Goal: Task Accomplishment & Management: Use online tool/utility

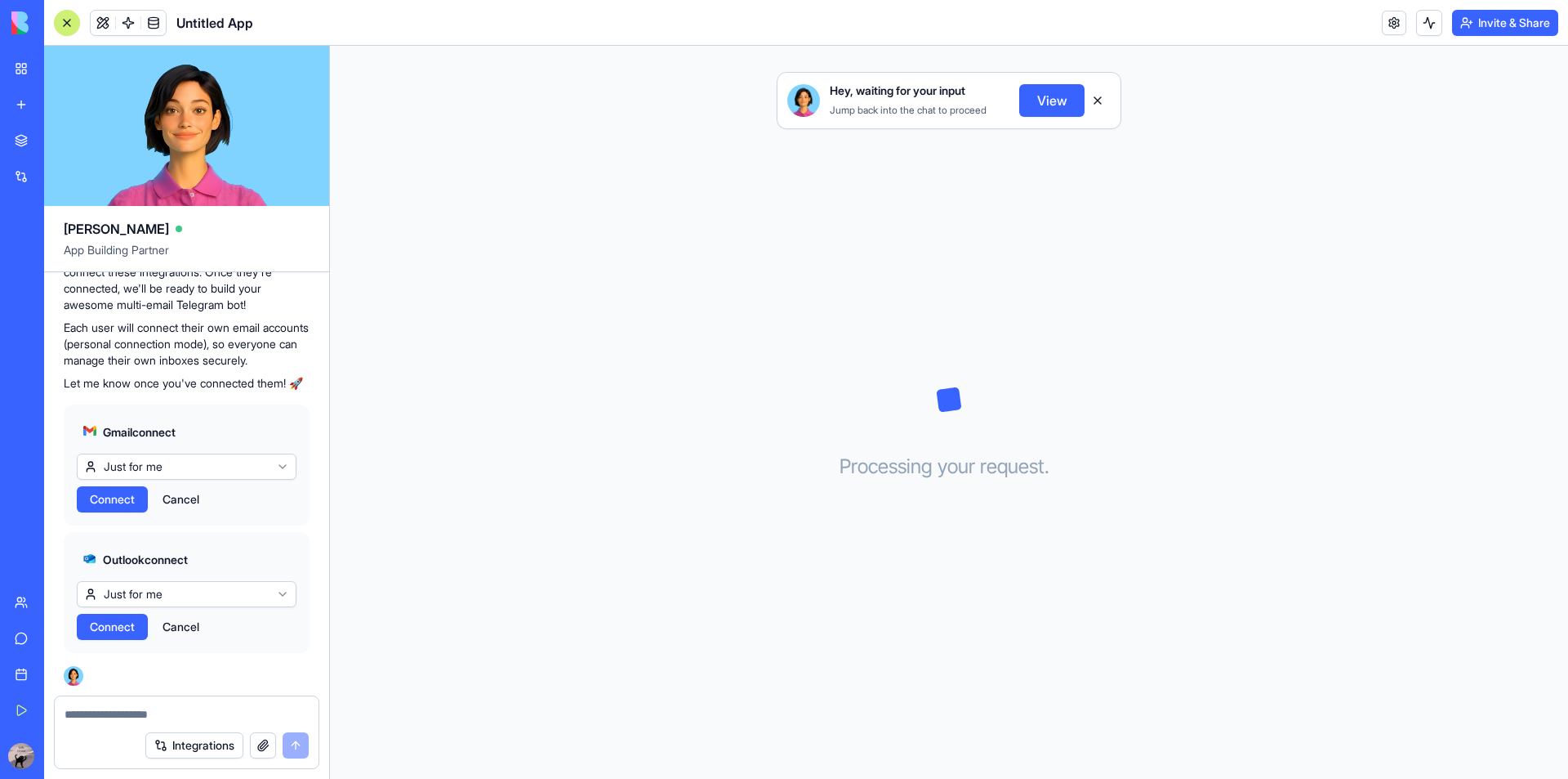
click at [192, 463] on html "My Workspace New app Marketplace Integrations Recent Untitled App AI Logo Gener…" at bounding box center [784, 389] width 1568 height 779
click at [226, 431] on html "My Workspace New app Marketplace Integrations Recent Untitled App AI Logo Gener…" at bounding box center [784, 389] width 1568 height 779
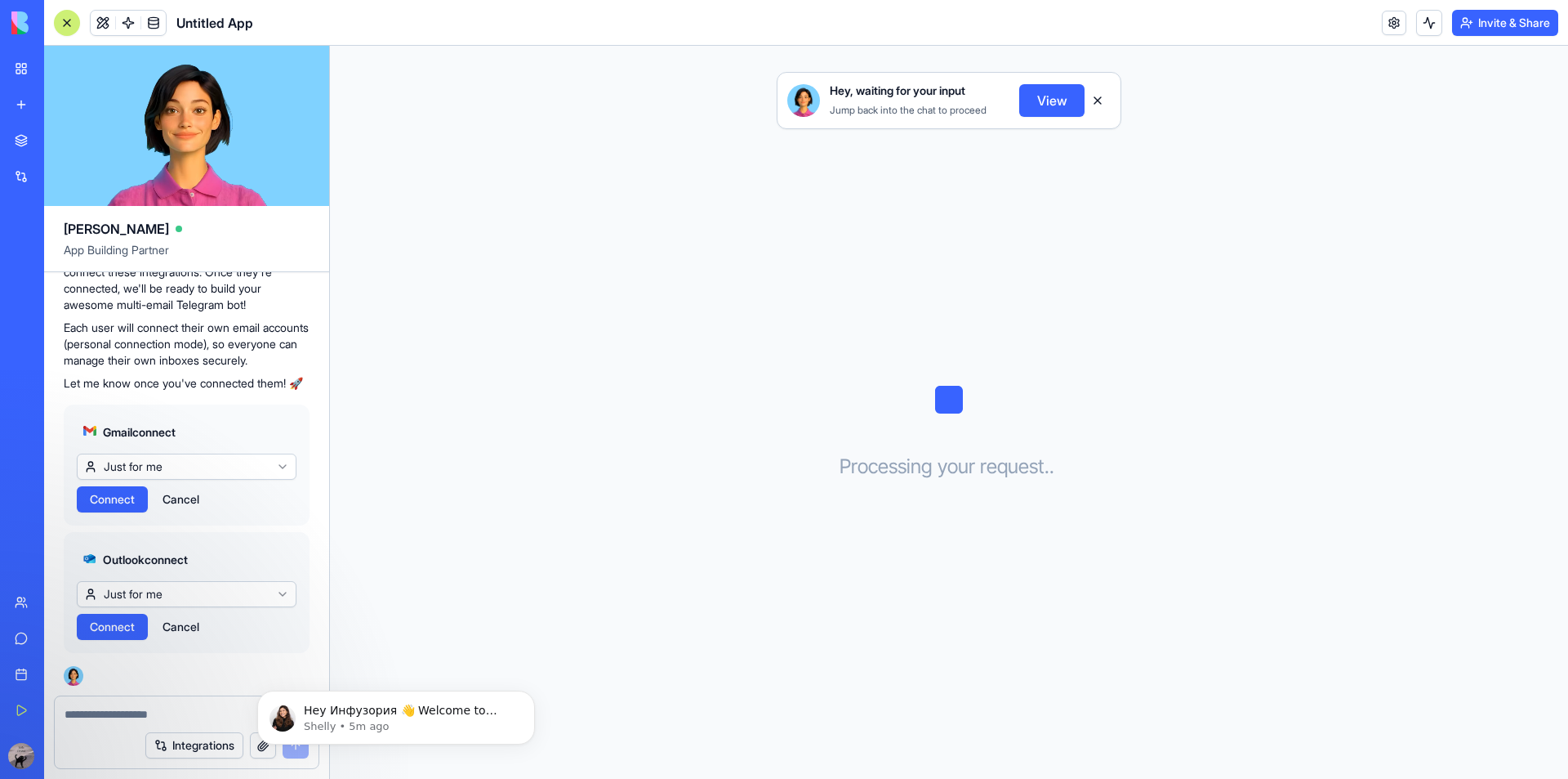
click at [878, 367] on div "Hey, waiting for your input Jump back into the chat to proceed View Processing …" at bounding box center [950, 411] width 1239 height 733
click at [1097, 104] on button at bounding box center [1098, 101] width 26 height 26
click at [154, 594] on html "My Workspace New app Marketplace Integrations Recent Untitled App AI Logo Gener…" at bounding box center [784, 389] width 1568 height 779
click at [140, 471] on html "My Workspace New app Marketplace Integrations Recent Untitled App AI Logo Gener…" at bounding box center [784, 389] width 1568 height 779
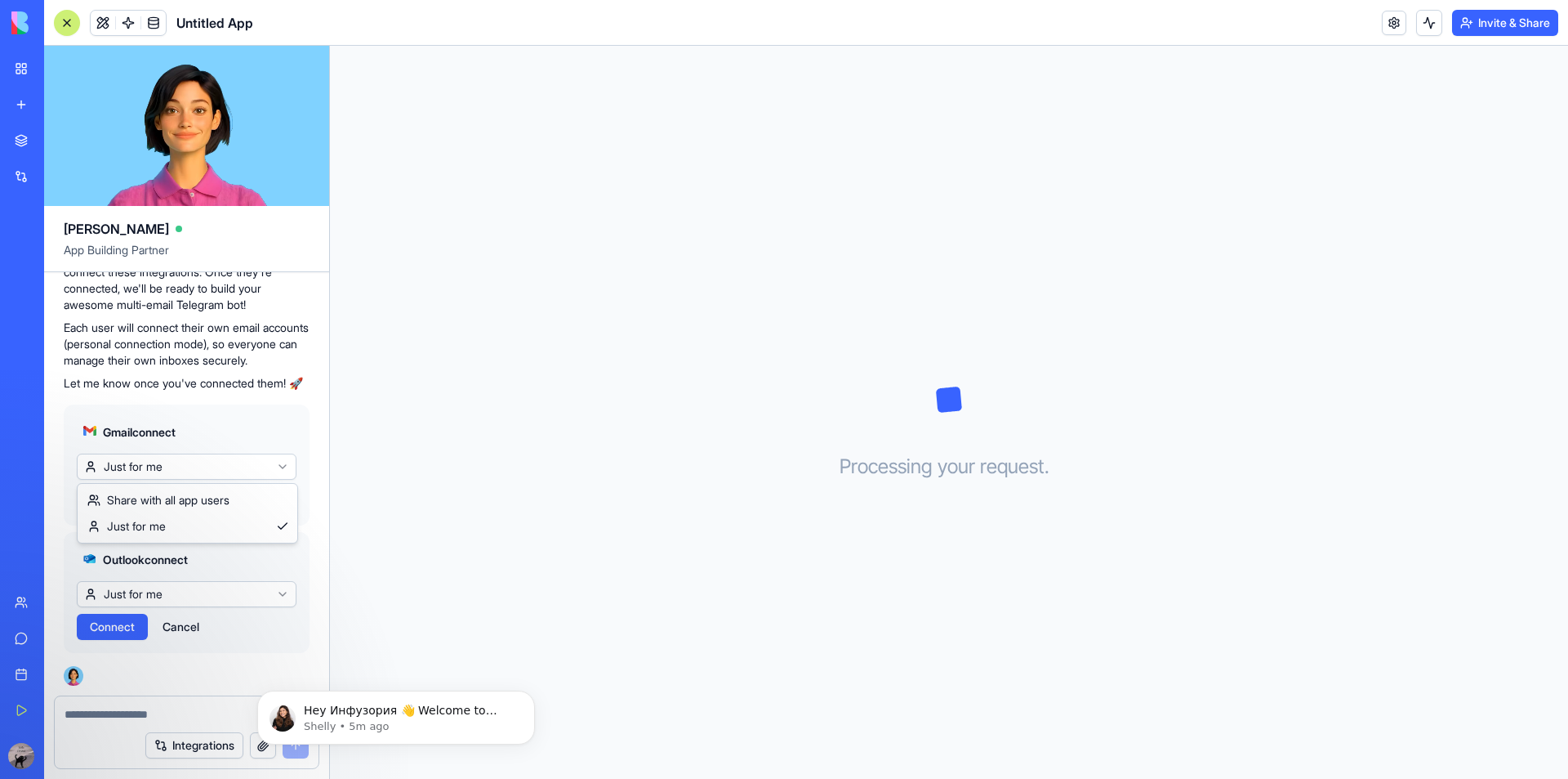
click at [159, 441] on html "My Workspace New app Marketplace Integrations Recent Untitled App AI Logo Gener…" at bounding box center [784, 389] width 1568 height 779
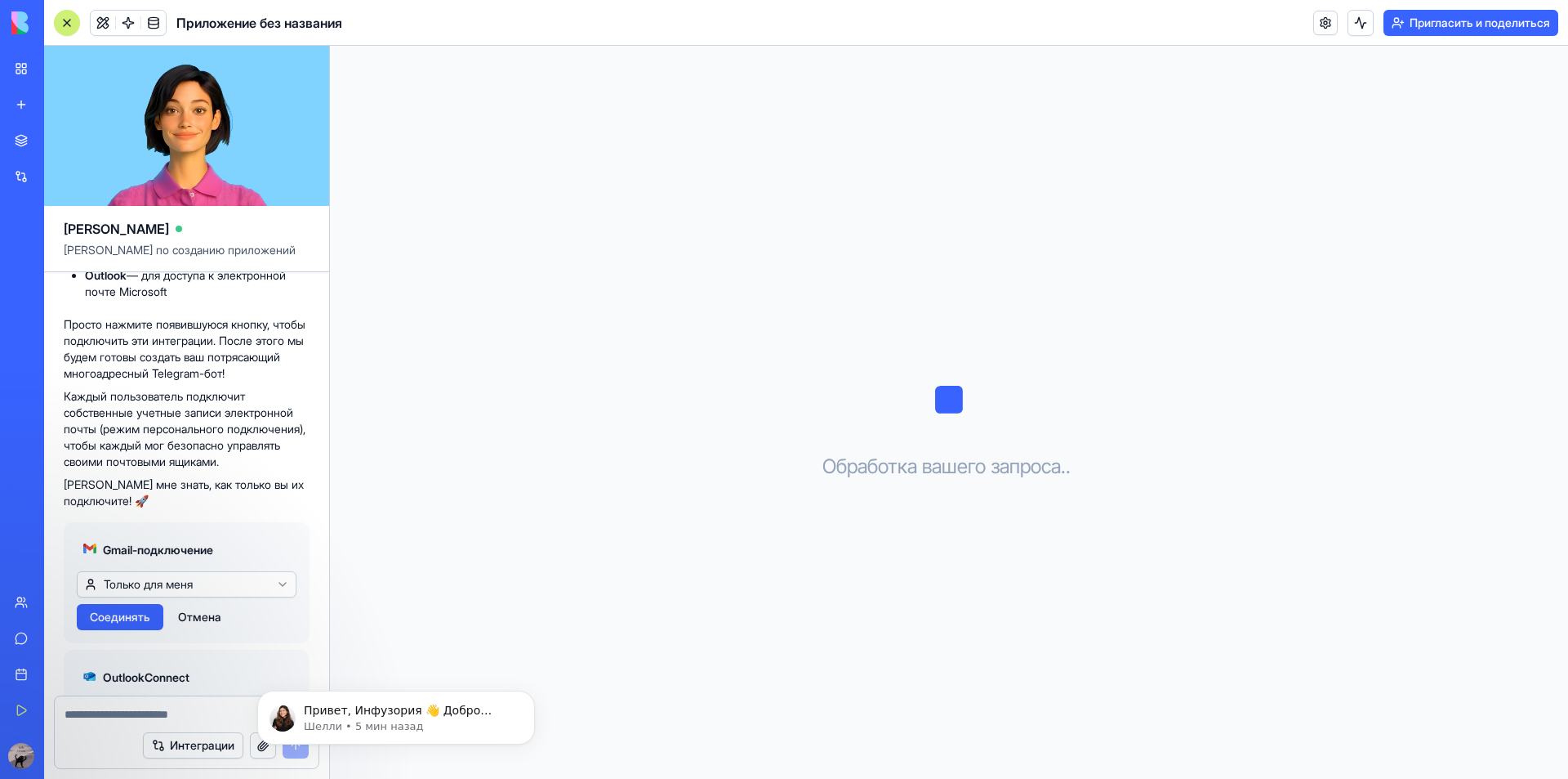
scroll to position [643, 0]
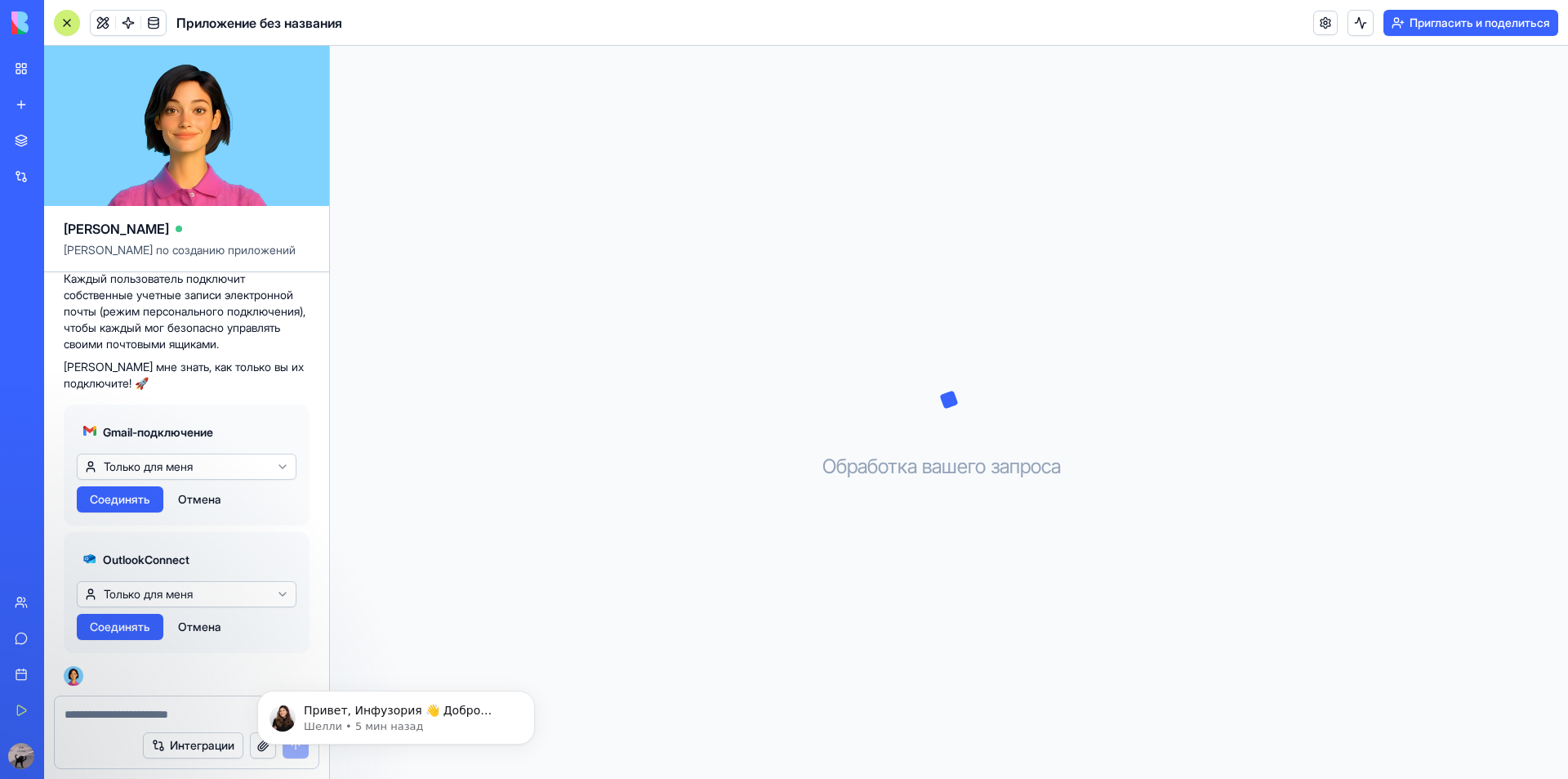
click at [117, 506] on font "Соединять" at bounding box center [120, 499] width 60 height 14
drag, startPoint x: 1362, startPoint y: 154, endPoint x: 1379, endPoint y: 80, distance: 75.9
click at [1362, 154] on div "Обработка вашего запроса . . ." at bounding box center [950, 411] width 1239 height 733
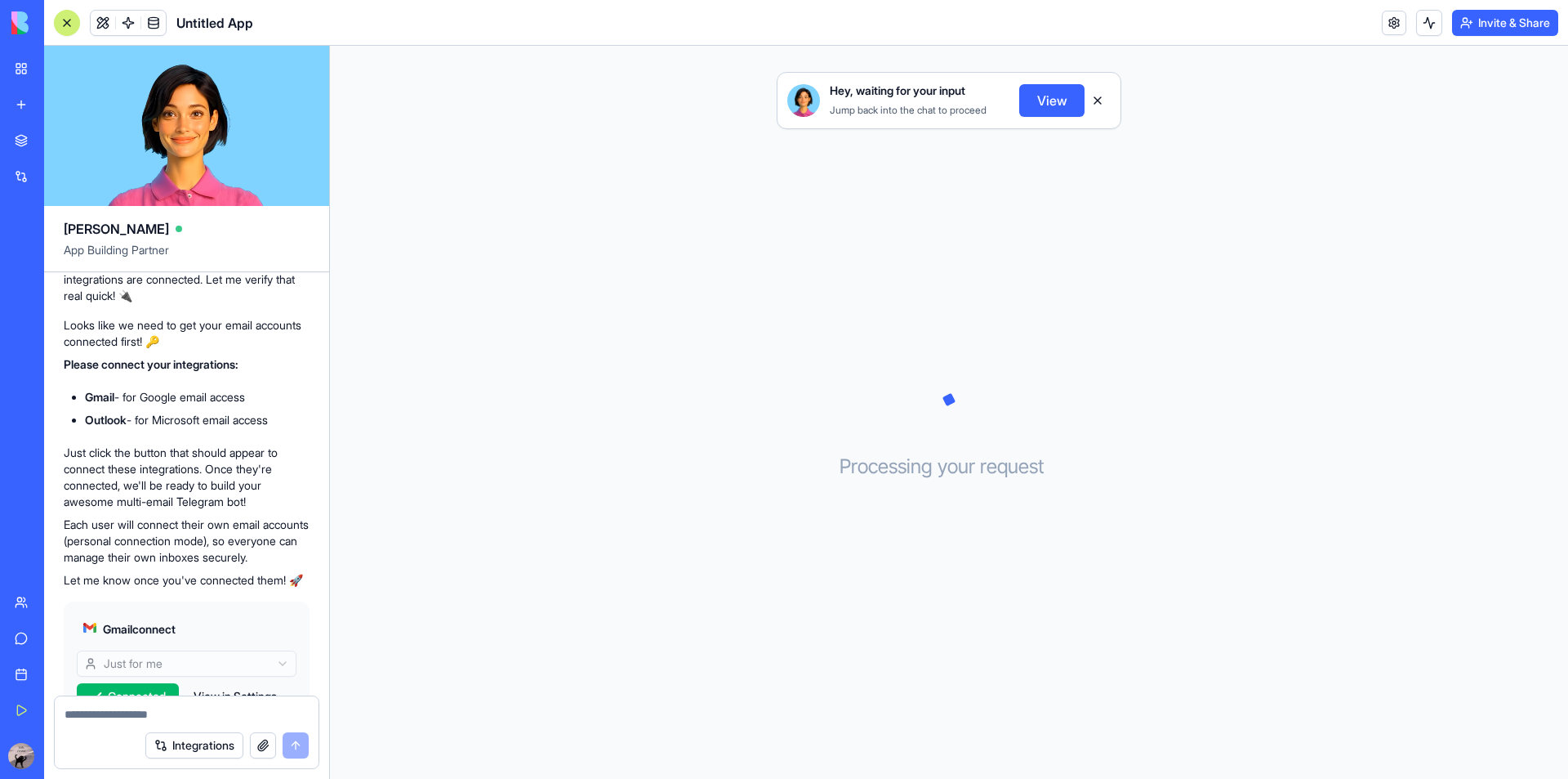
scroll to position [478, 0]
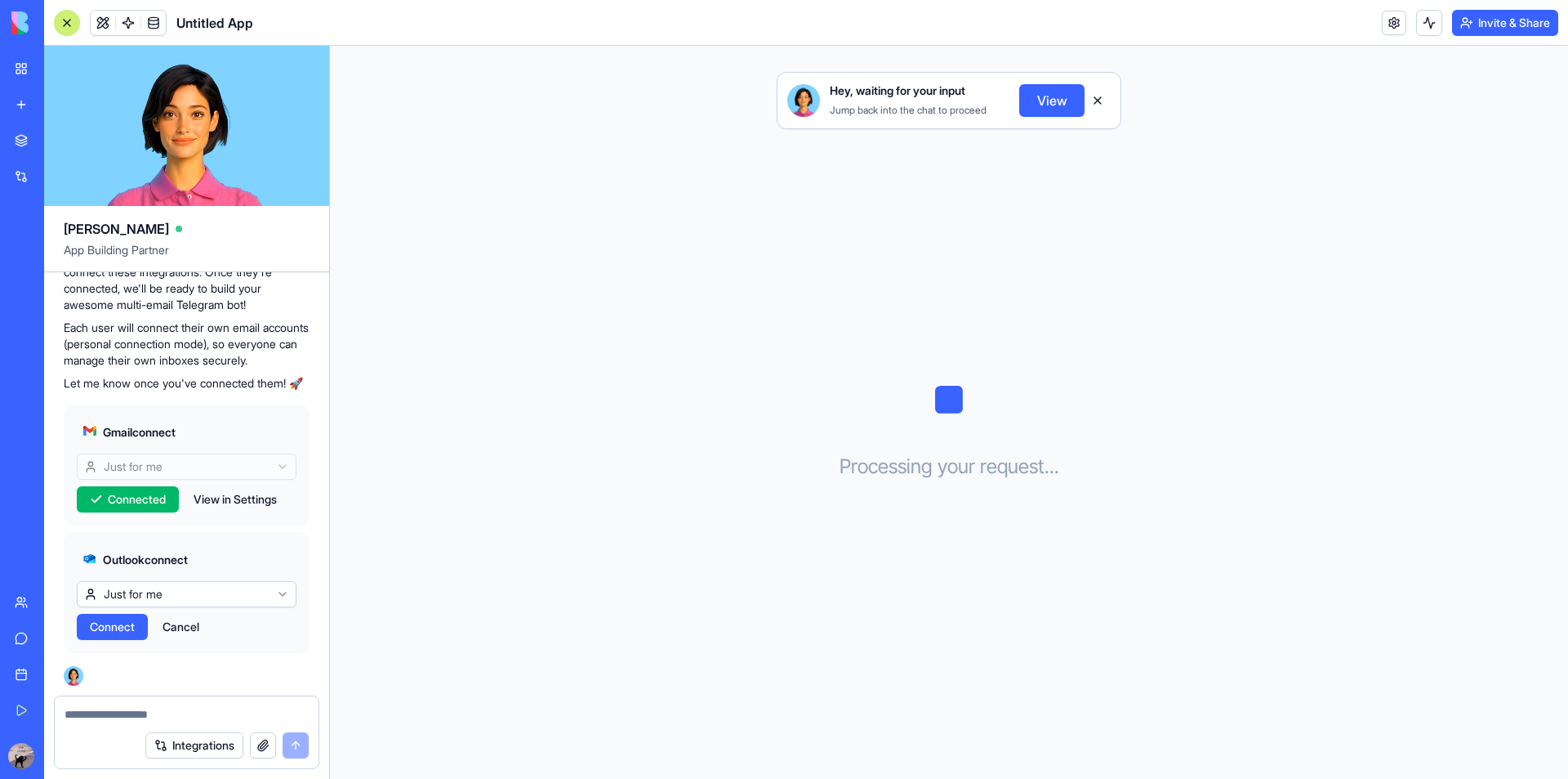
click at [119, 635] on span "Connect" at bounding box center [112, 627] width 45 height 17
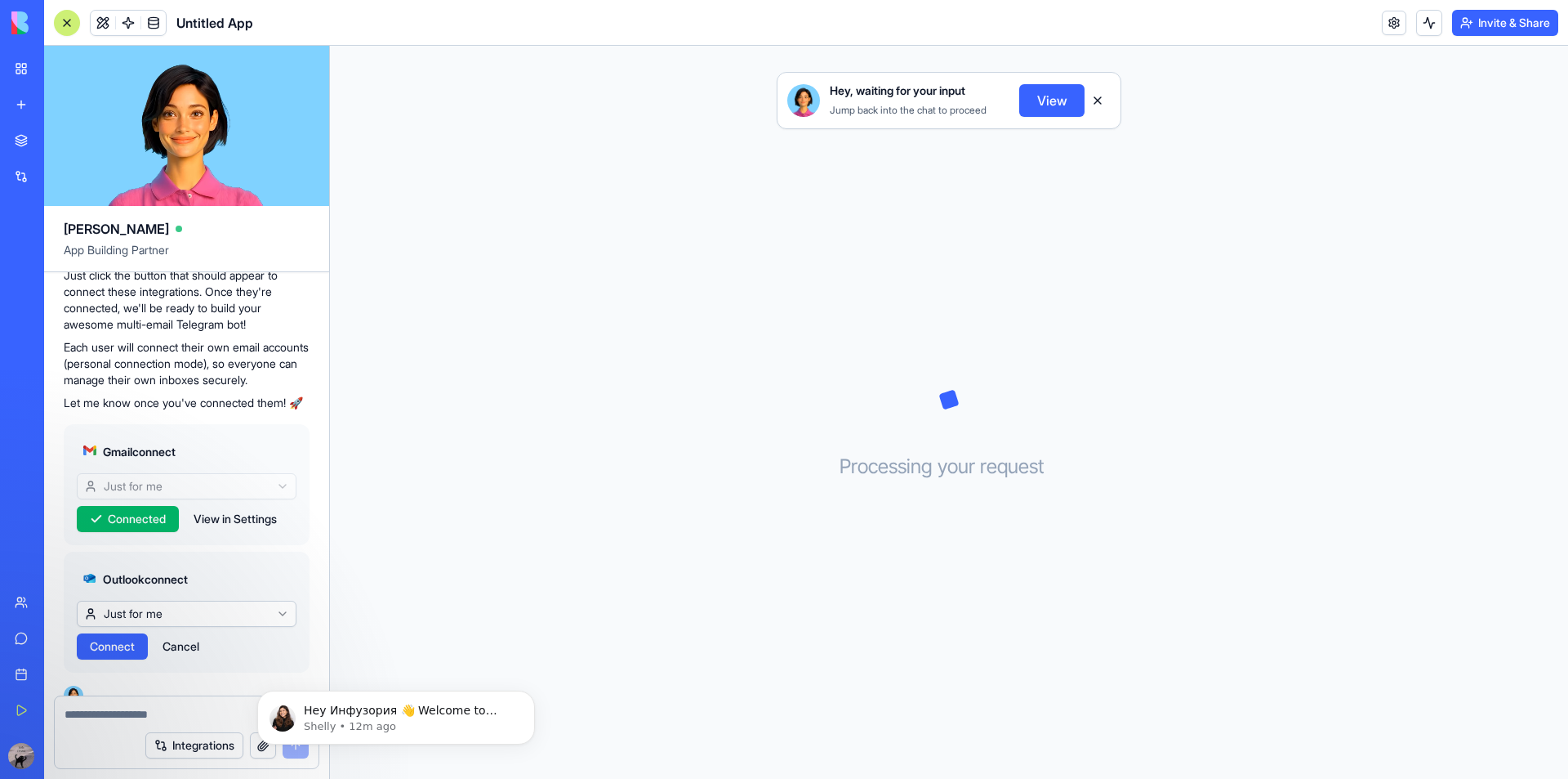
scroll to position [478, 0]
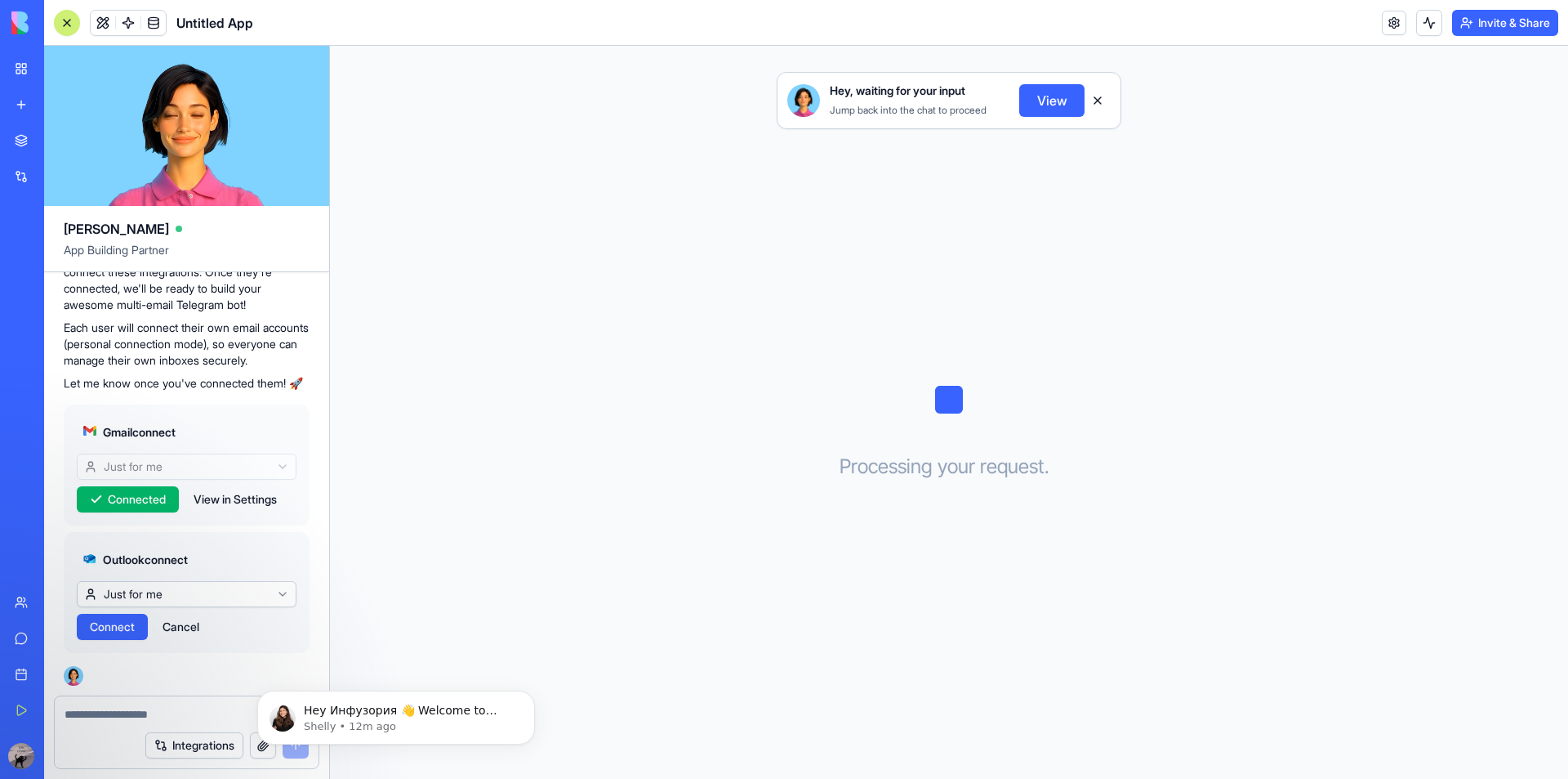
click at [1098, 99] on button at bounding box center [1098, 101] width 26 height 26
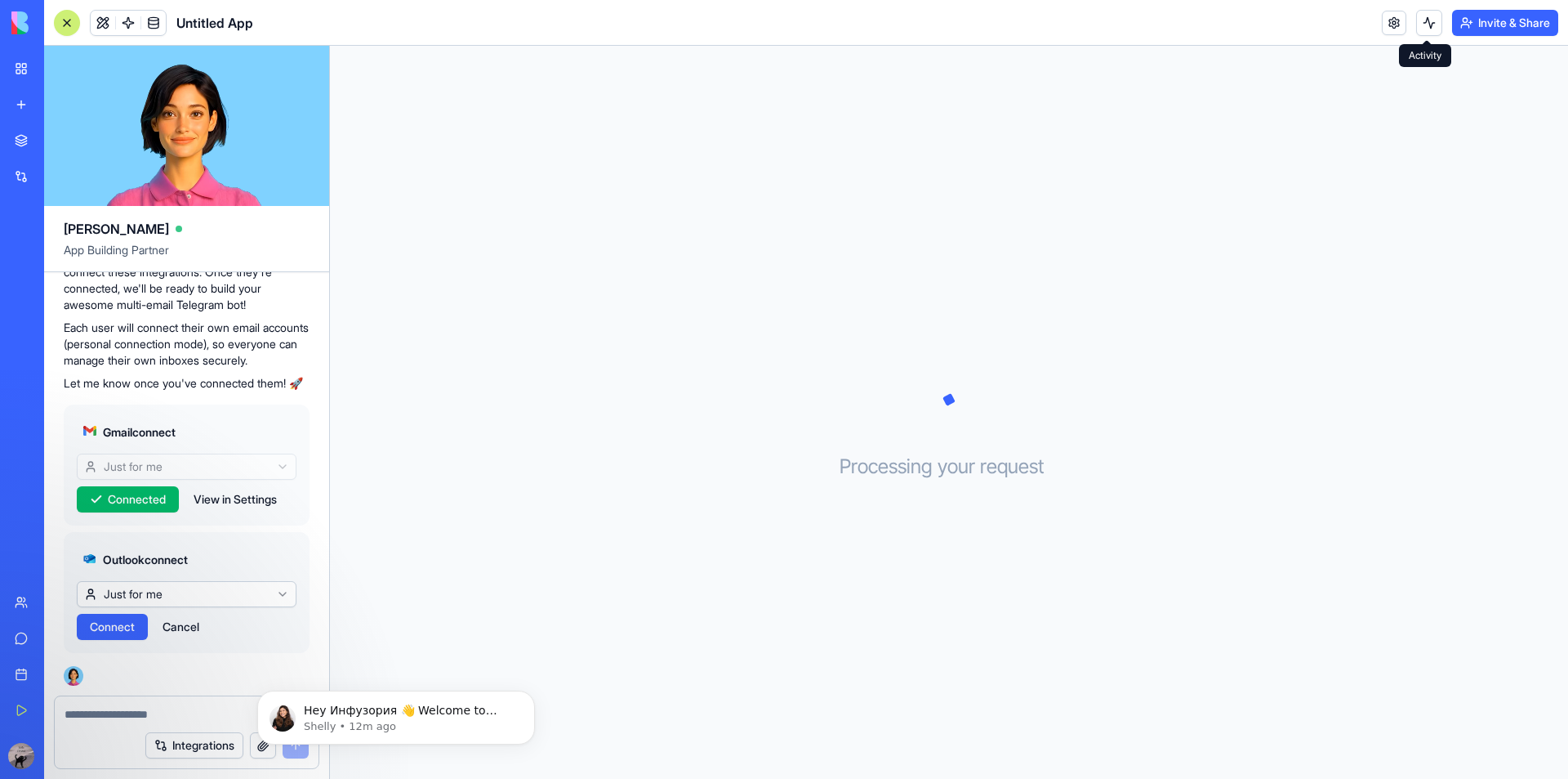
click at [813, 477] on div "Processing your request . . ." at bounding box center [950, 411] width 1239 height 733
click at [358, 723] on p "Shelly • 12m ago" at bounding box center [409, 727] width 211 height 15
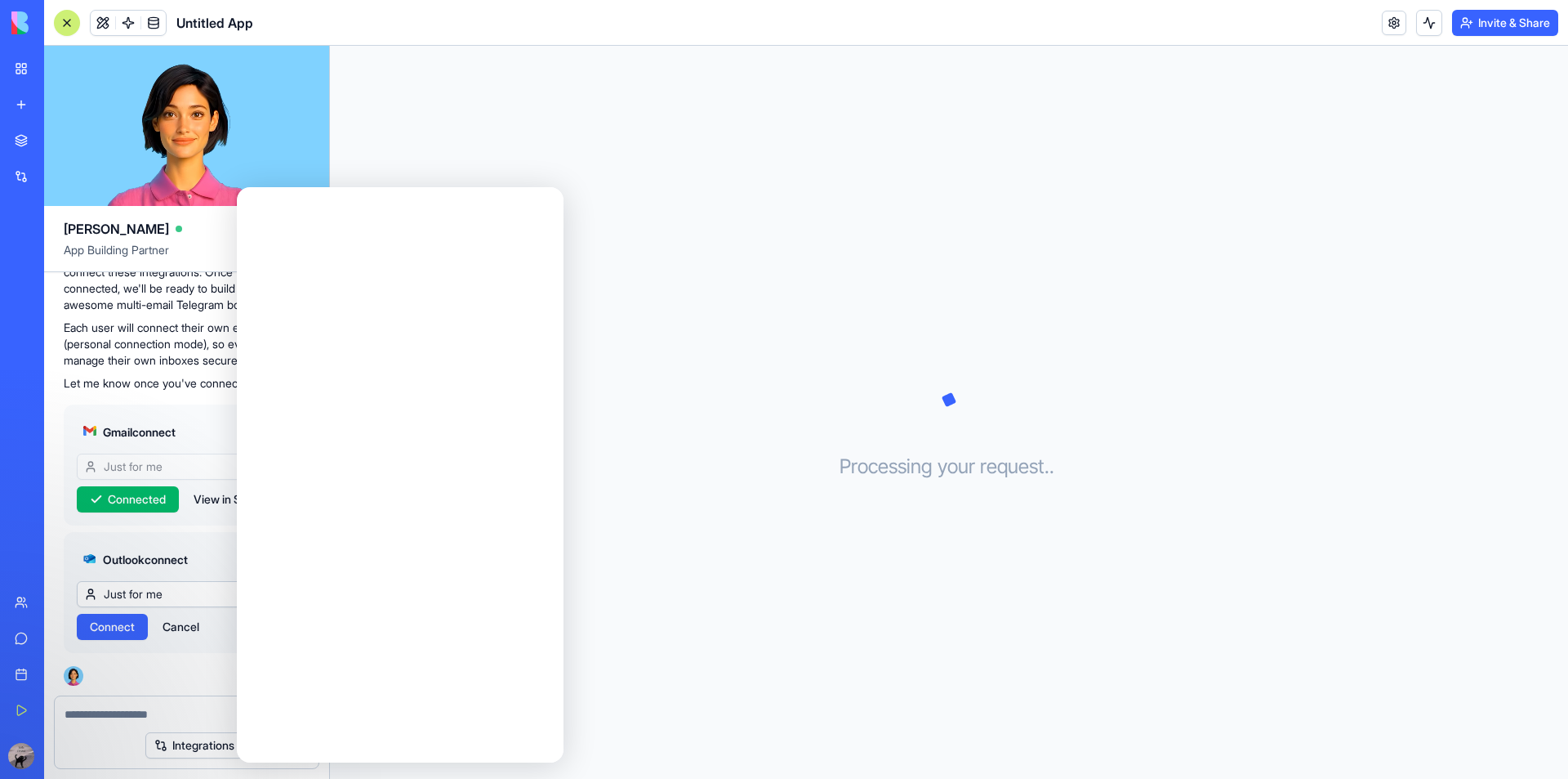
scroll to position [0, 0]
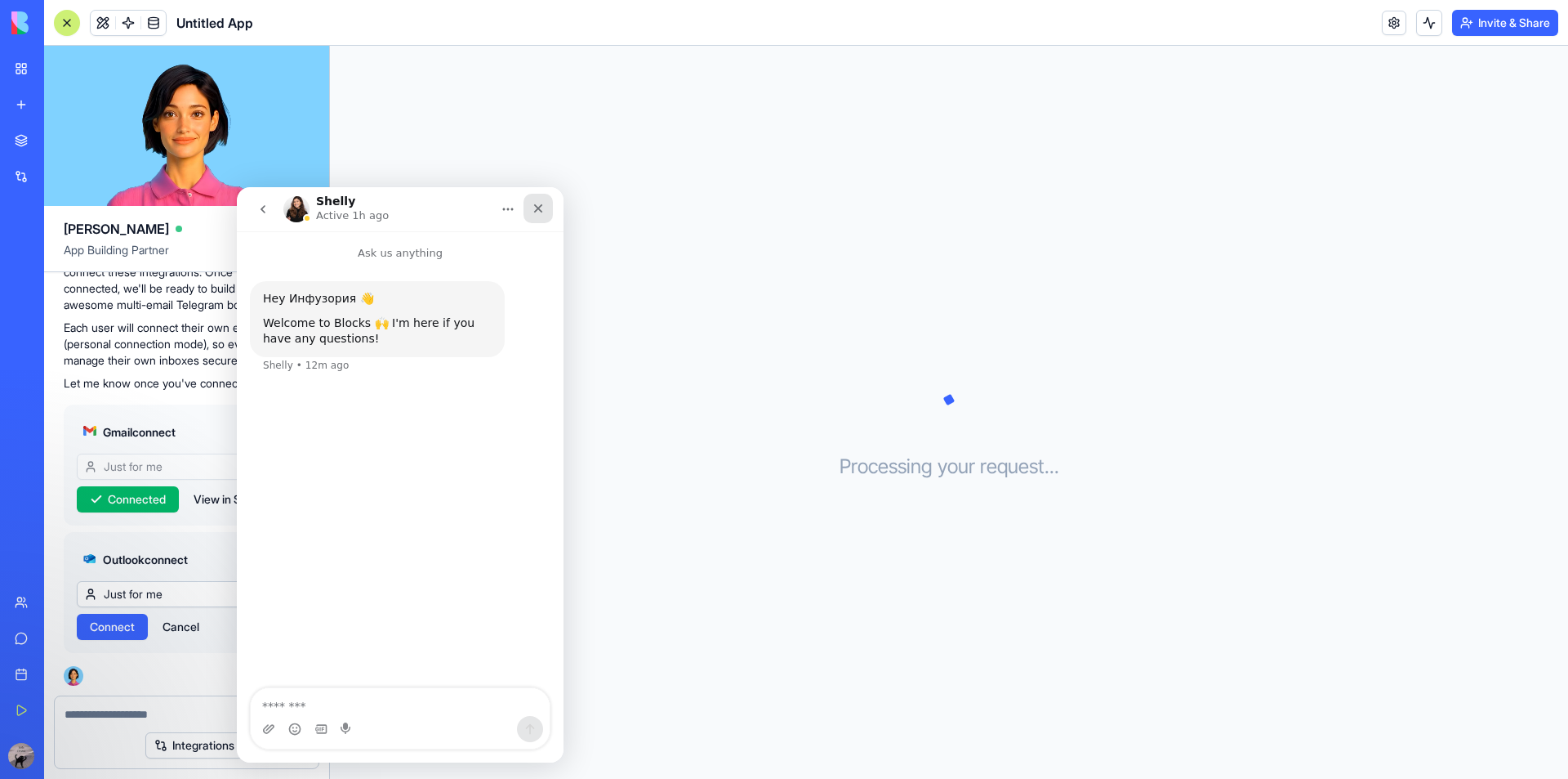
click at [538, 204] on icon "Close" at bounding box center [538, 208] width 13 height 13
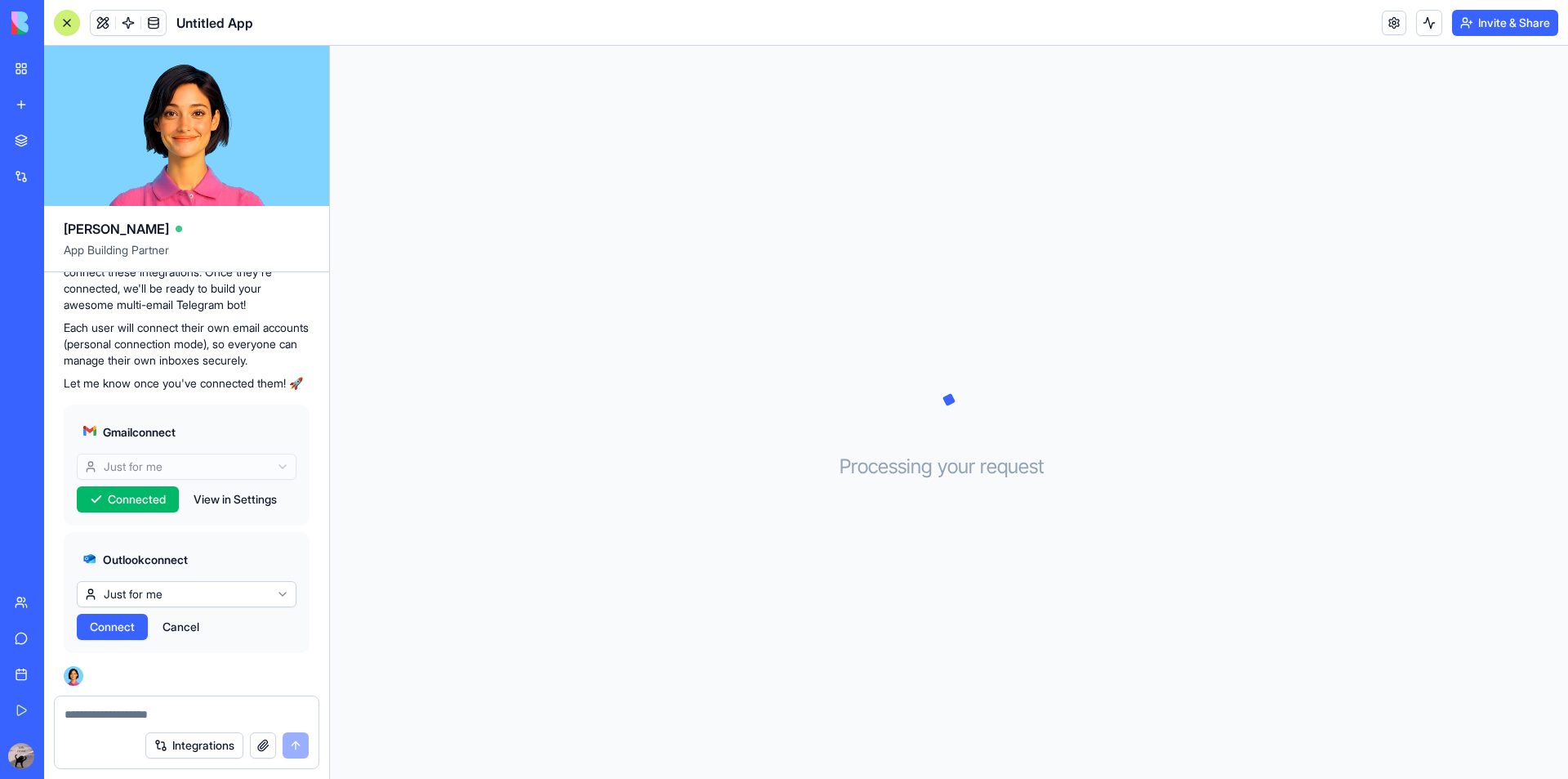
click at [60, 139] on div "Marketplace" at bounding box center [50, 140] width 21 height 17
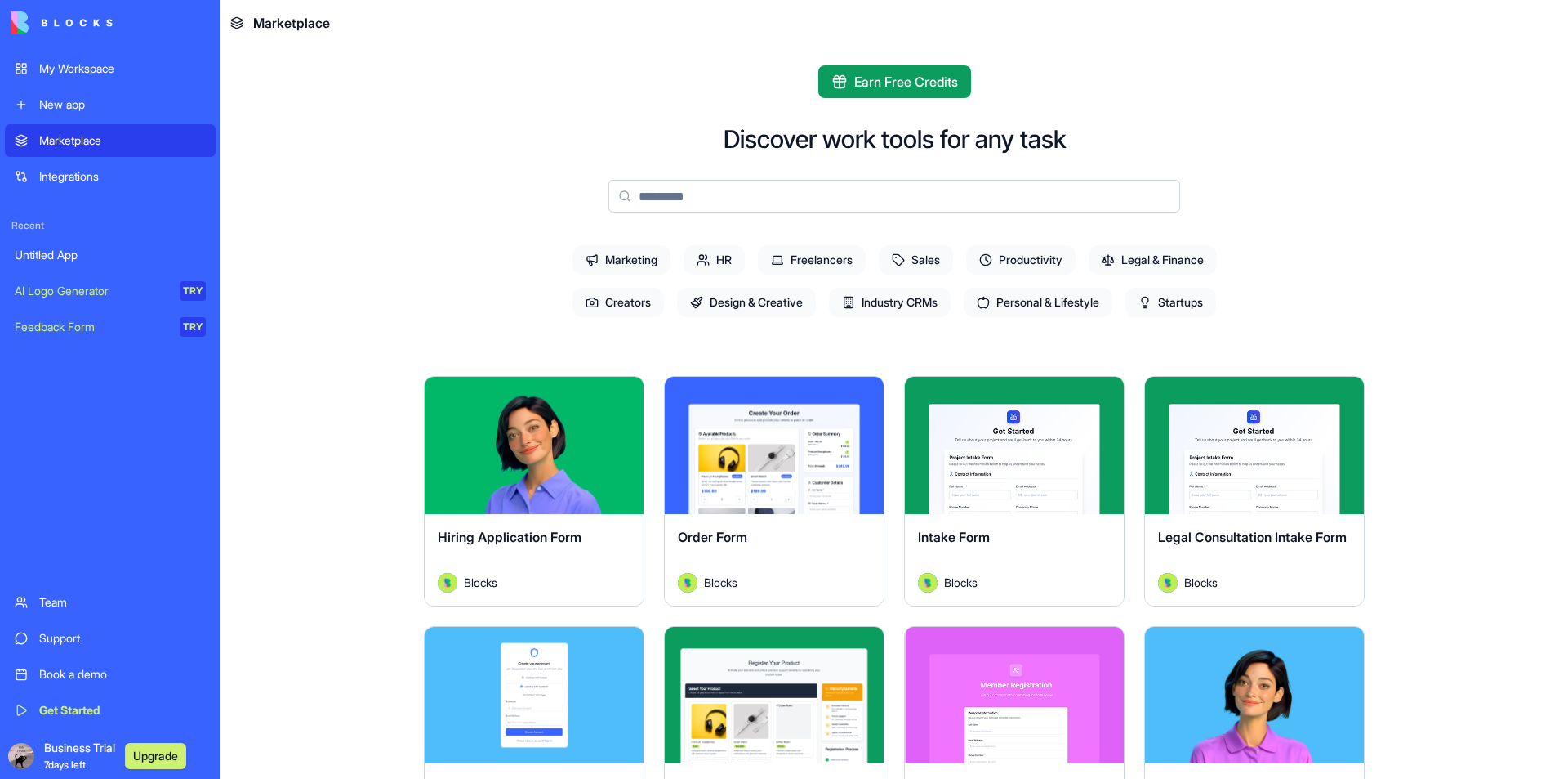
click at [1200, 307] on span "Startups" at bounding box center [1171, 302] width 91 height 30
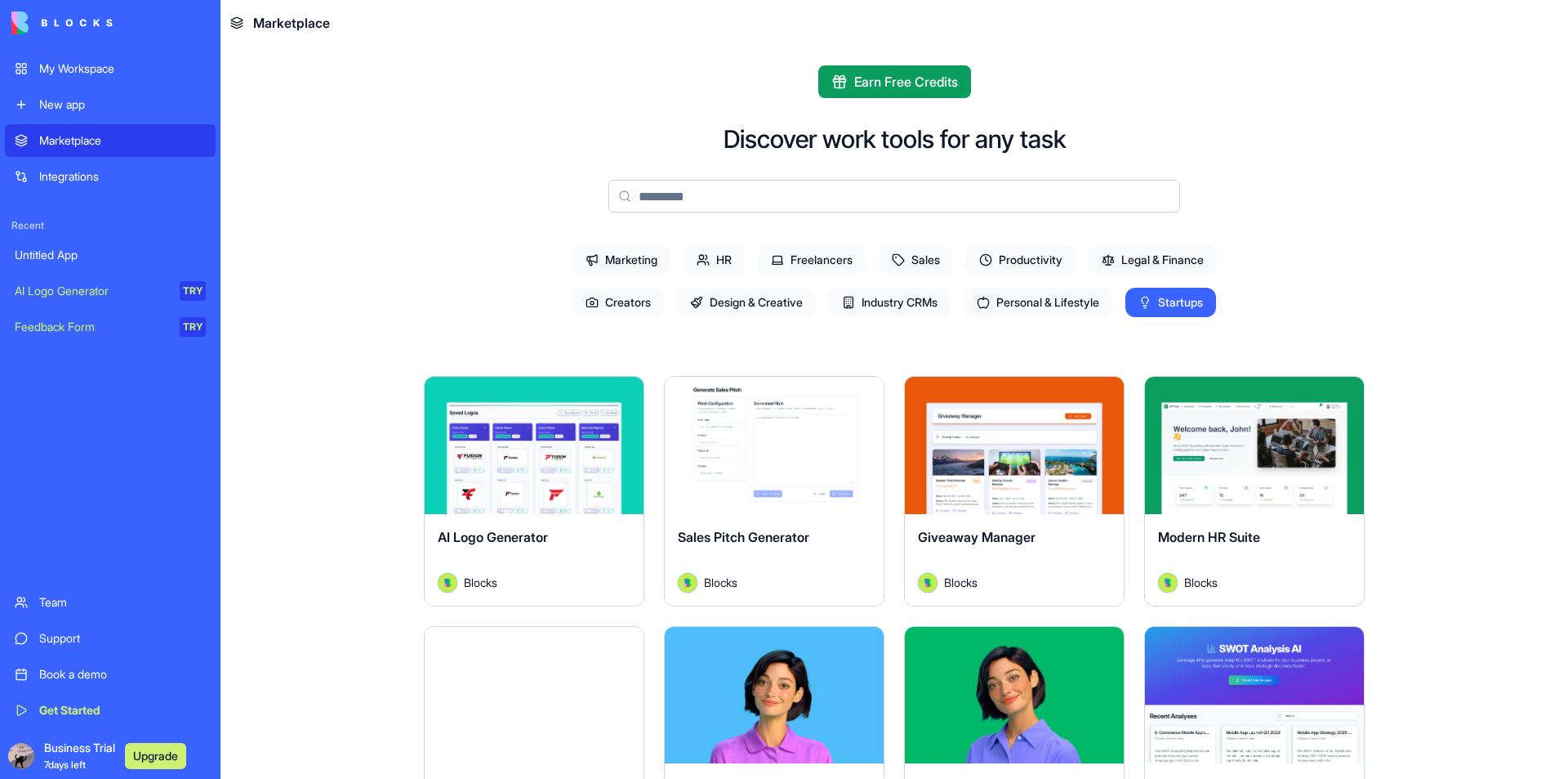
click at [1153, 264] on span "Legal & Finance" at bounding box center [1153, 260] width 128 height 30
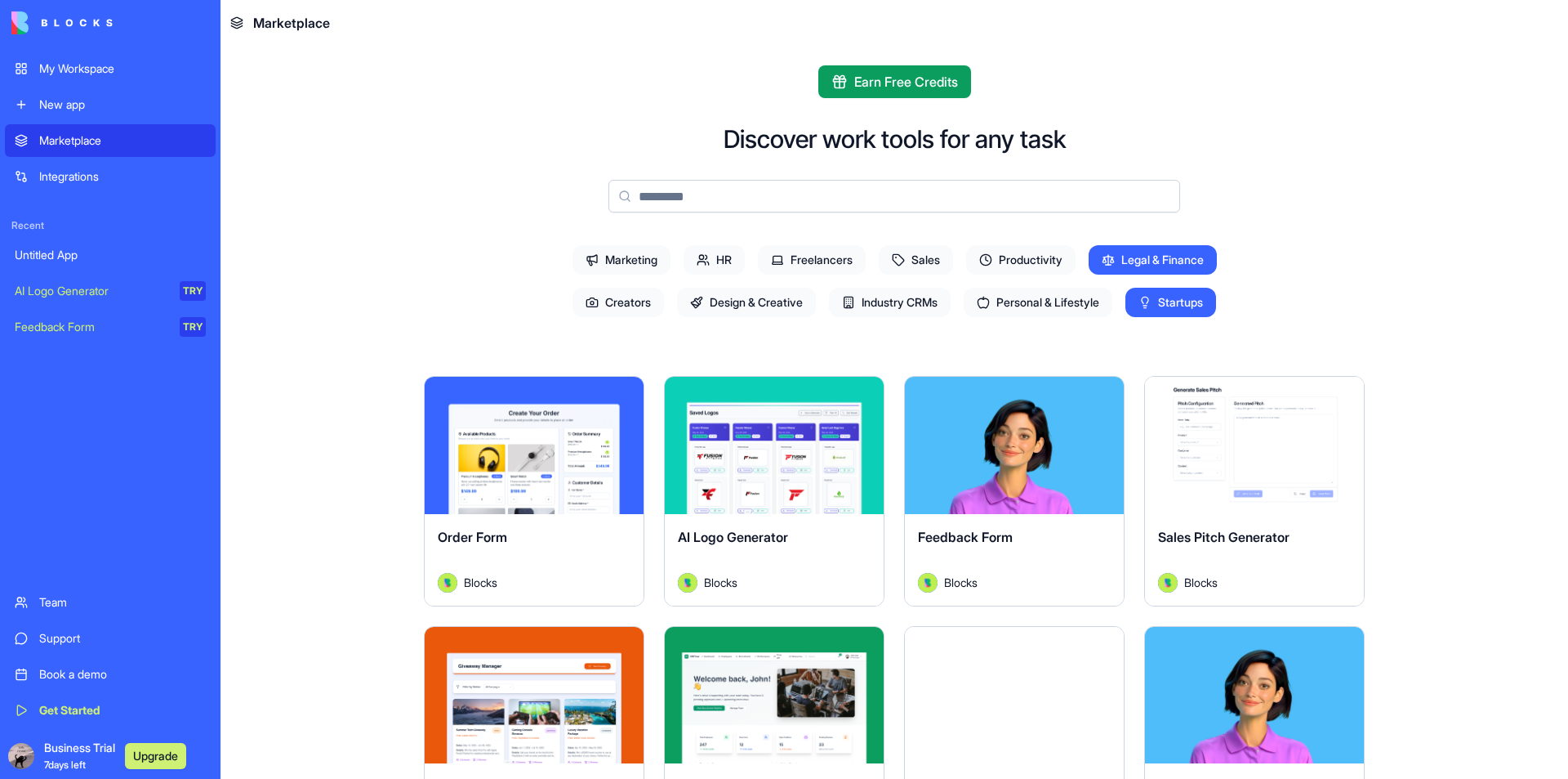
click at [730, 505] on div "Explore" at bounding box center [774, 445] width 219 height 137
click at [779, 435] on button "Explore" at bounding box center [775, 445] width 122 height 33
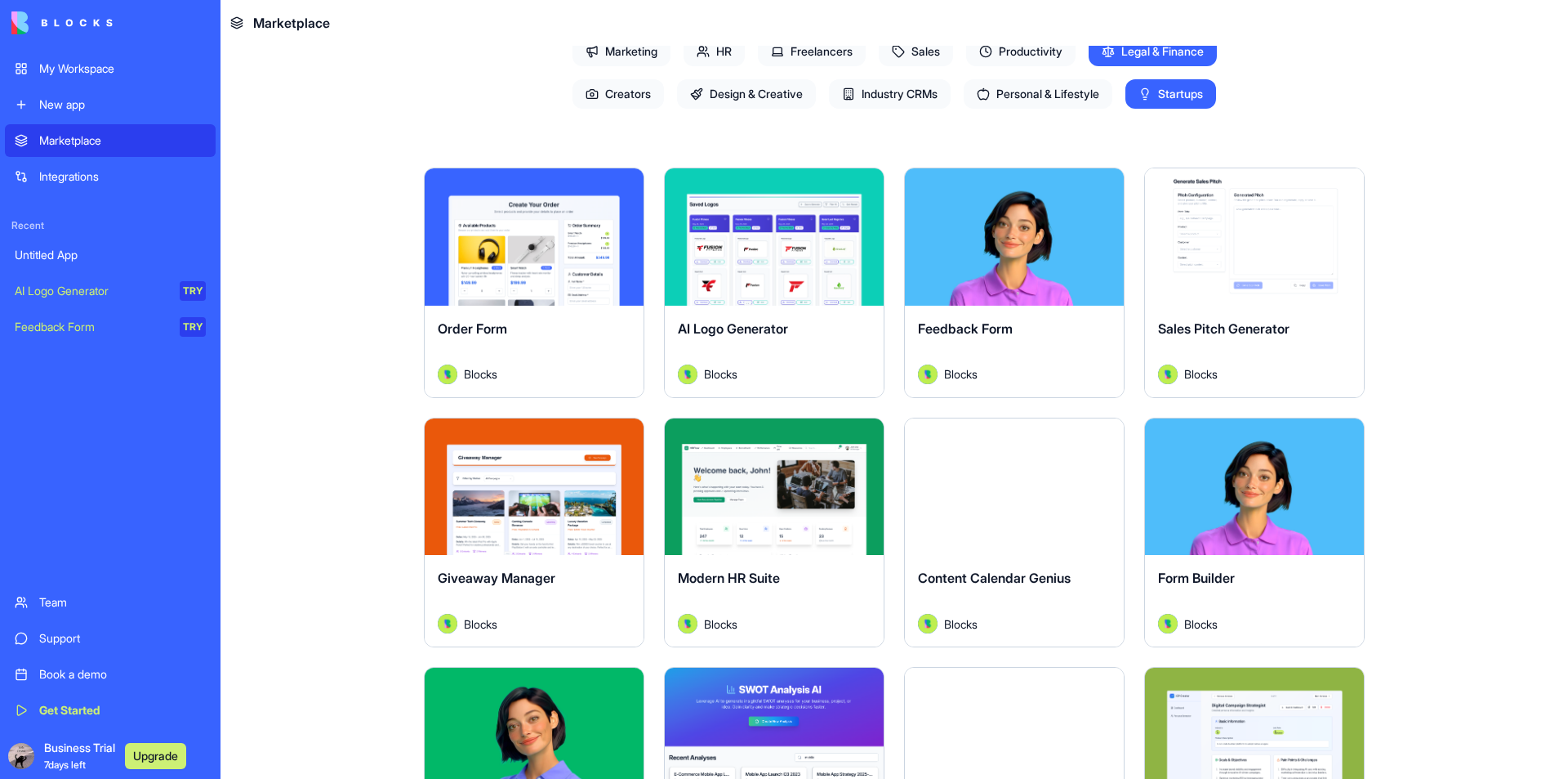
scroll to position [218, 0]
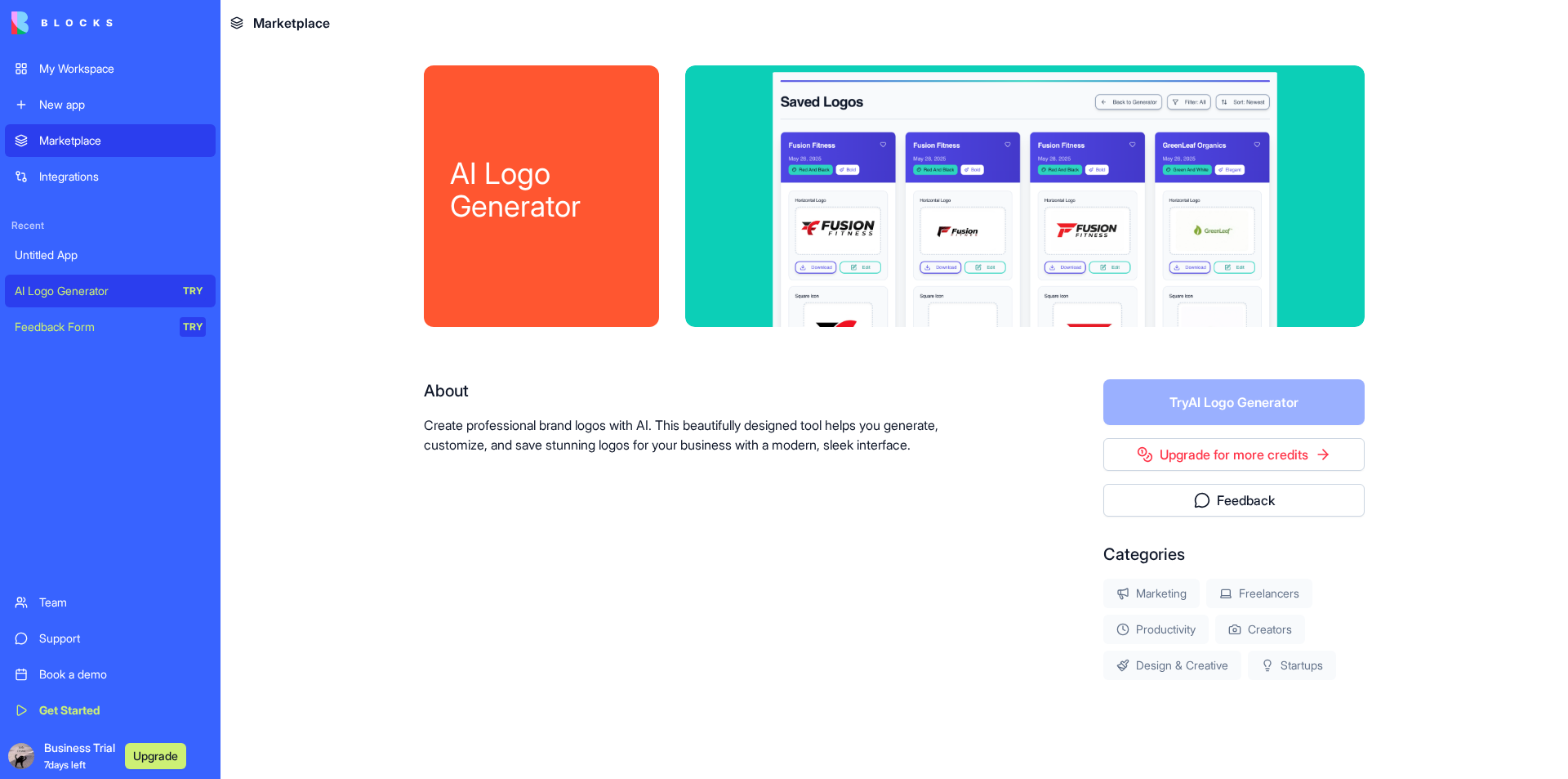
click at [1287, 406] on form "Try AI Logo Generator" at bounding box center [1234, 401] width 262 height 45
click at [1186, 400] on form "Try AI Logo Generator" at bounding box center [1234, 401] width 262 height 45
click at [145, 340] on link "Feedback Form TRY" at bounding box center [110, 327] width 211 height 33
click at [136, 327] on div "Feedback Form" at bounding box center [92, 327] width 154 height 17
click at [194, 287] on div "TRY" at bounding box center [193, 291] width 26 height 20
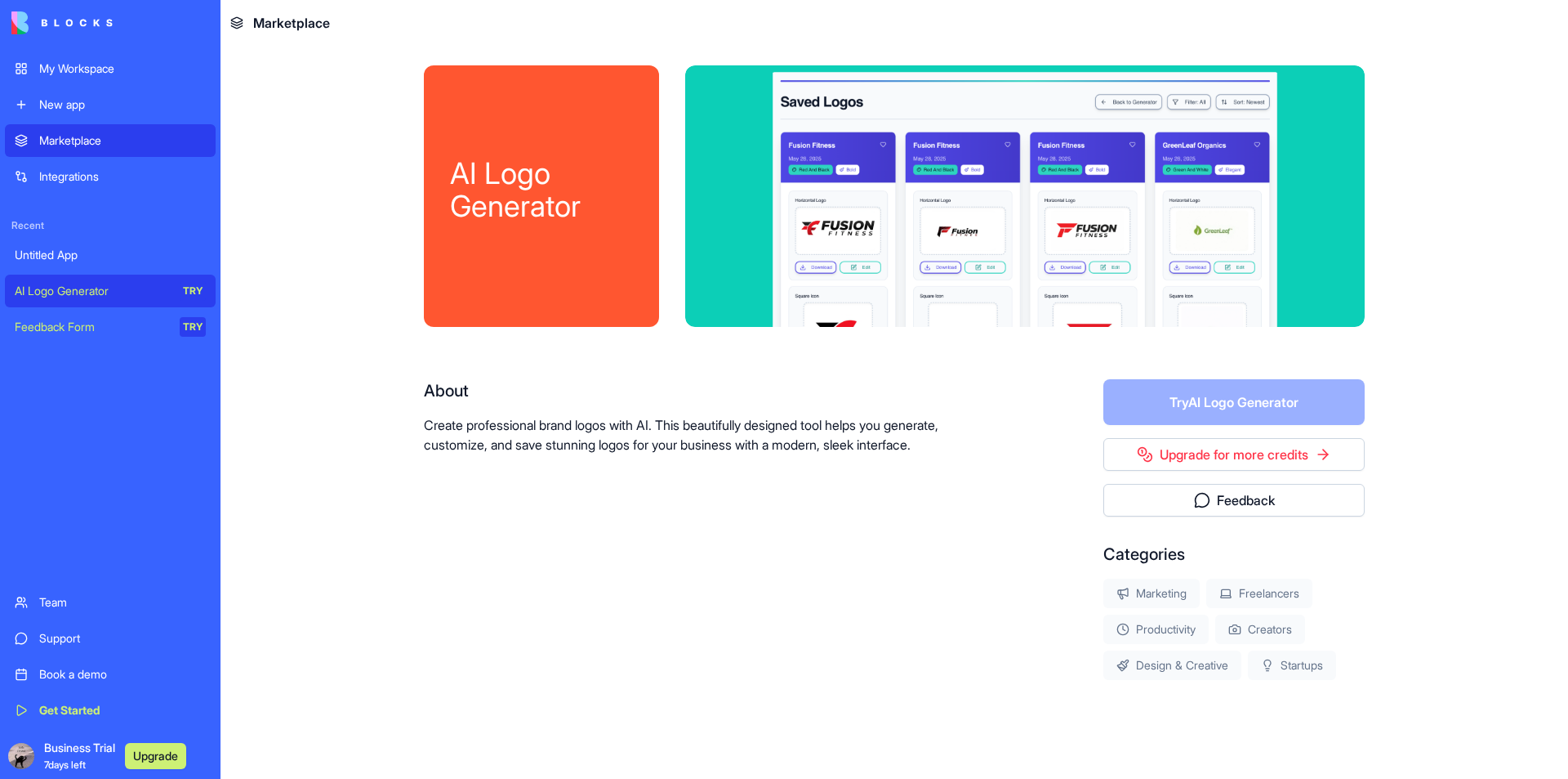
click at [44, 250] on div "Untitled App" at bounding box center [110, 255] width 191 height 17
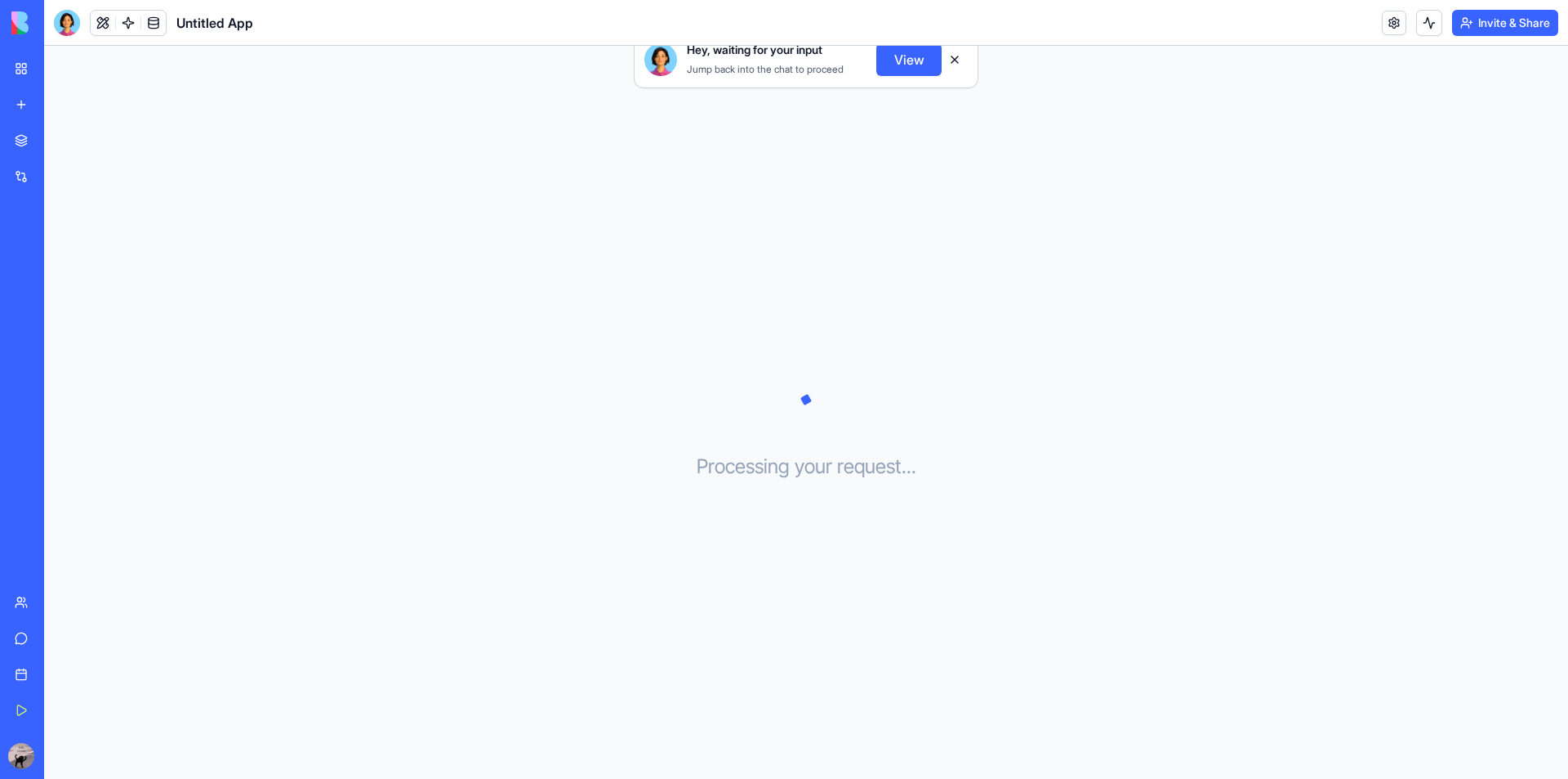
click at [696, 420] on div "Hey, waiting for your input Jump back into the chat to proceed View Processing …" at bounding box center [806, 411] width 1524 height 733
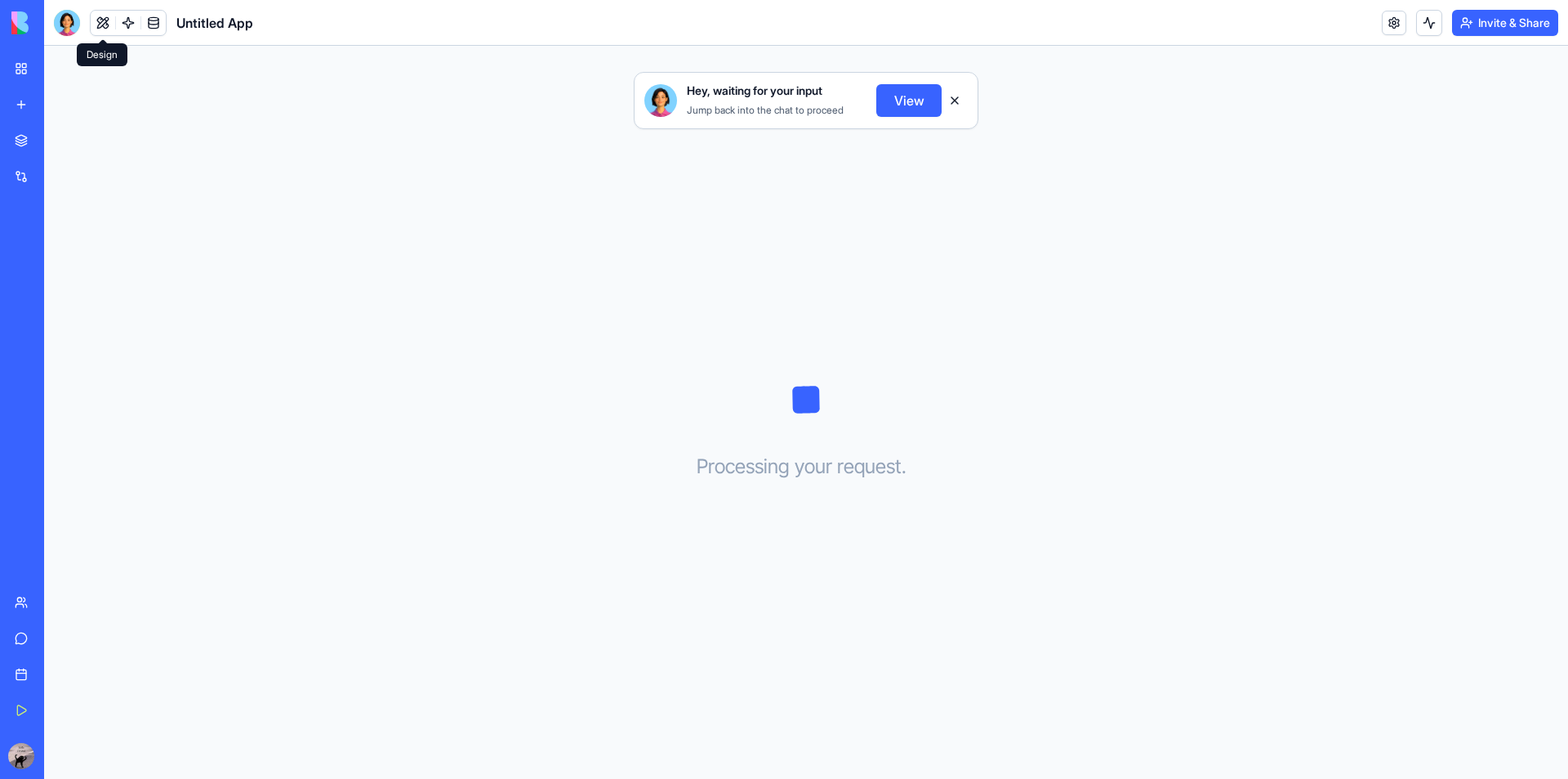
click at [92, 24] on button at bounding box center [103, 23] width 25 height 25
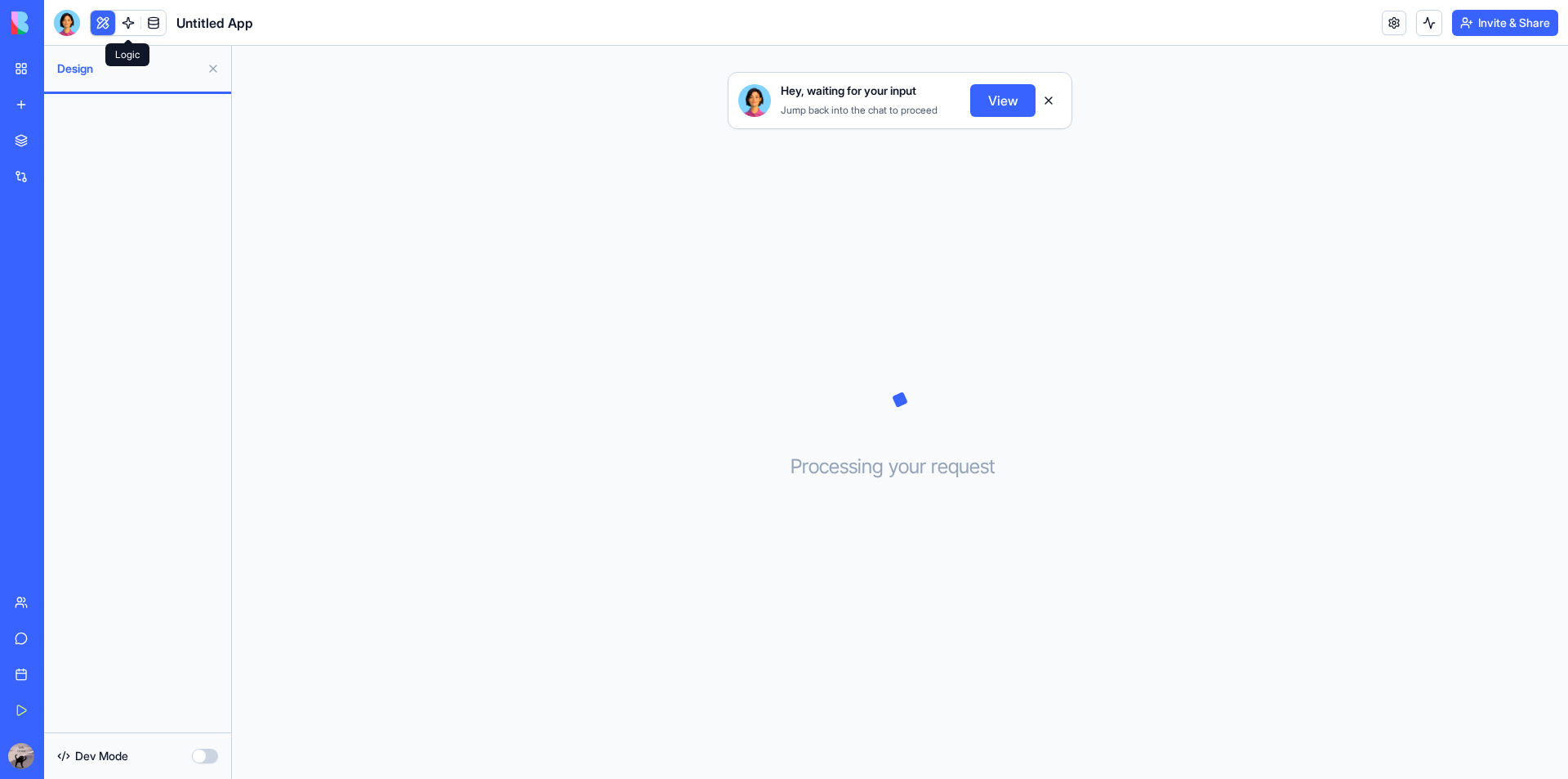
click at [126, 28] on link at bounding box center [128, 23] width 25 height 25
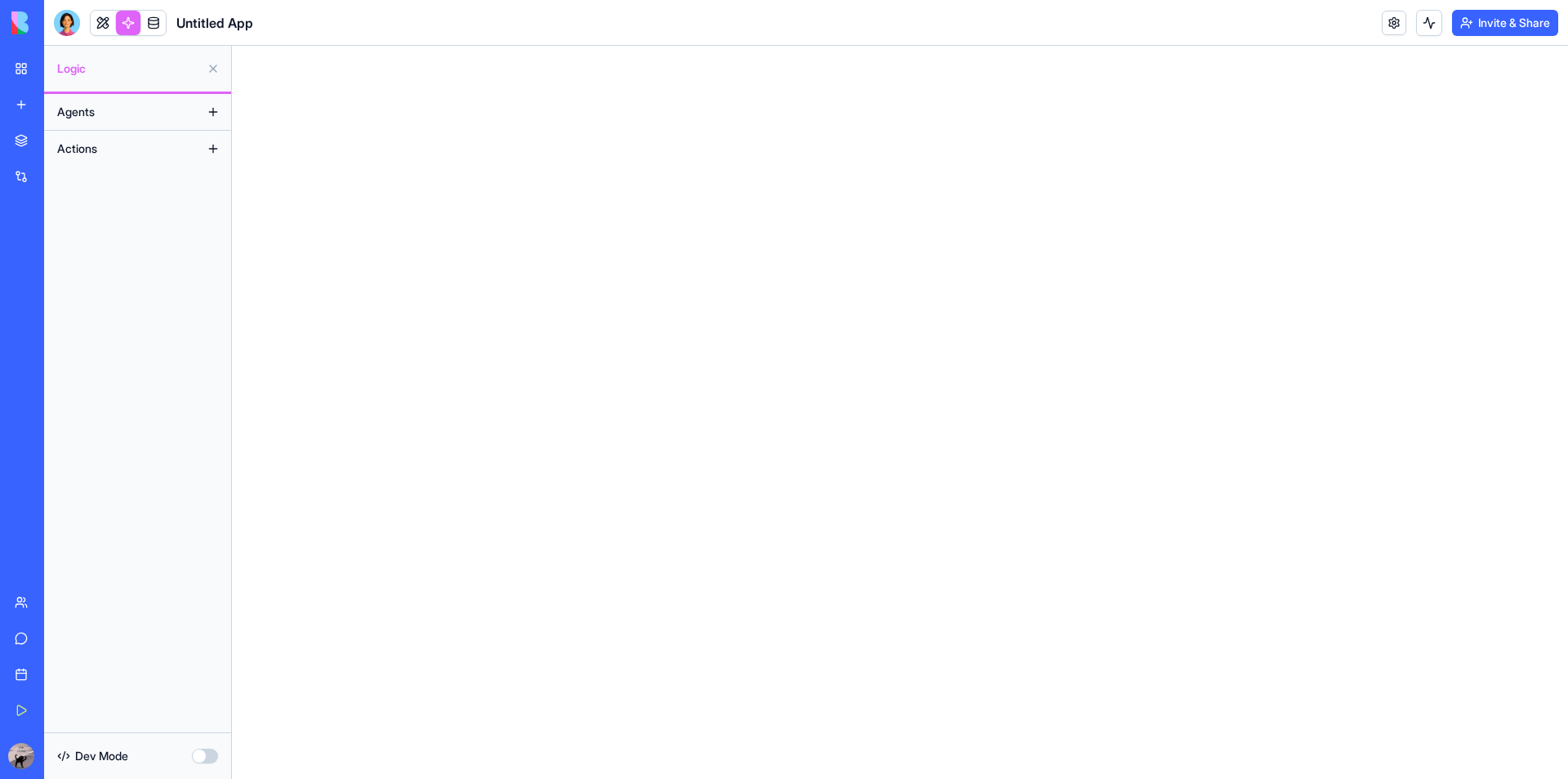
click at [224, 118] on button at bounding box center [213, 112] width 26 height 26
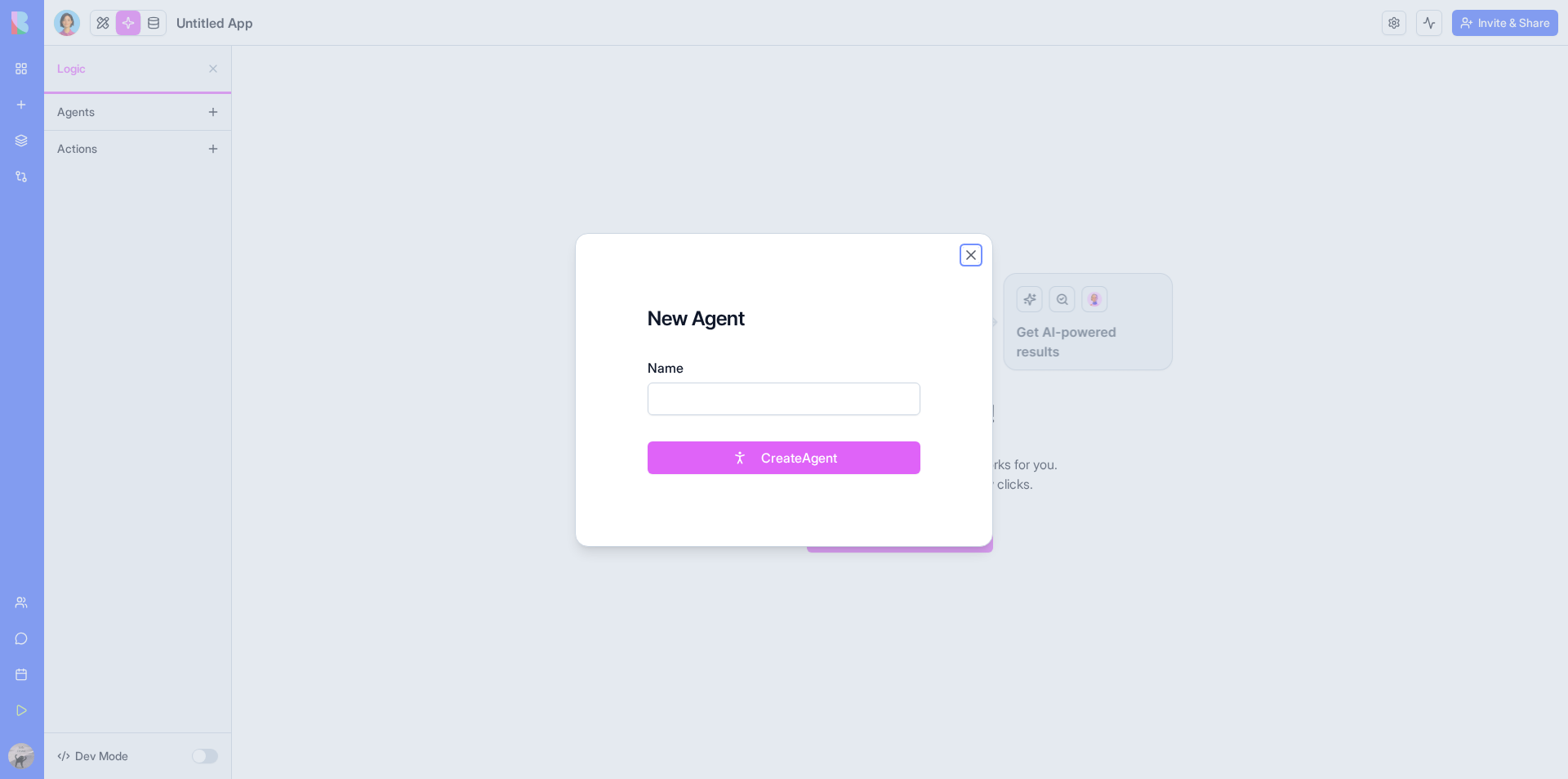
click at [969, 250] on button "Close" at bounding box center [971, 255] width 17 height 17
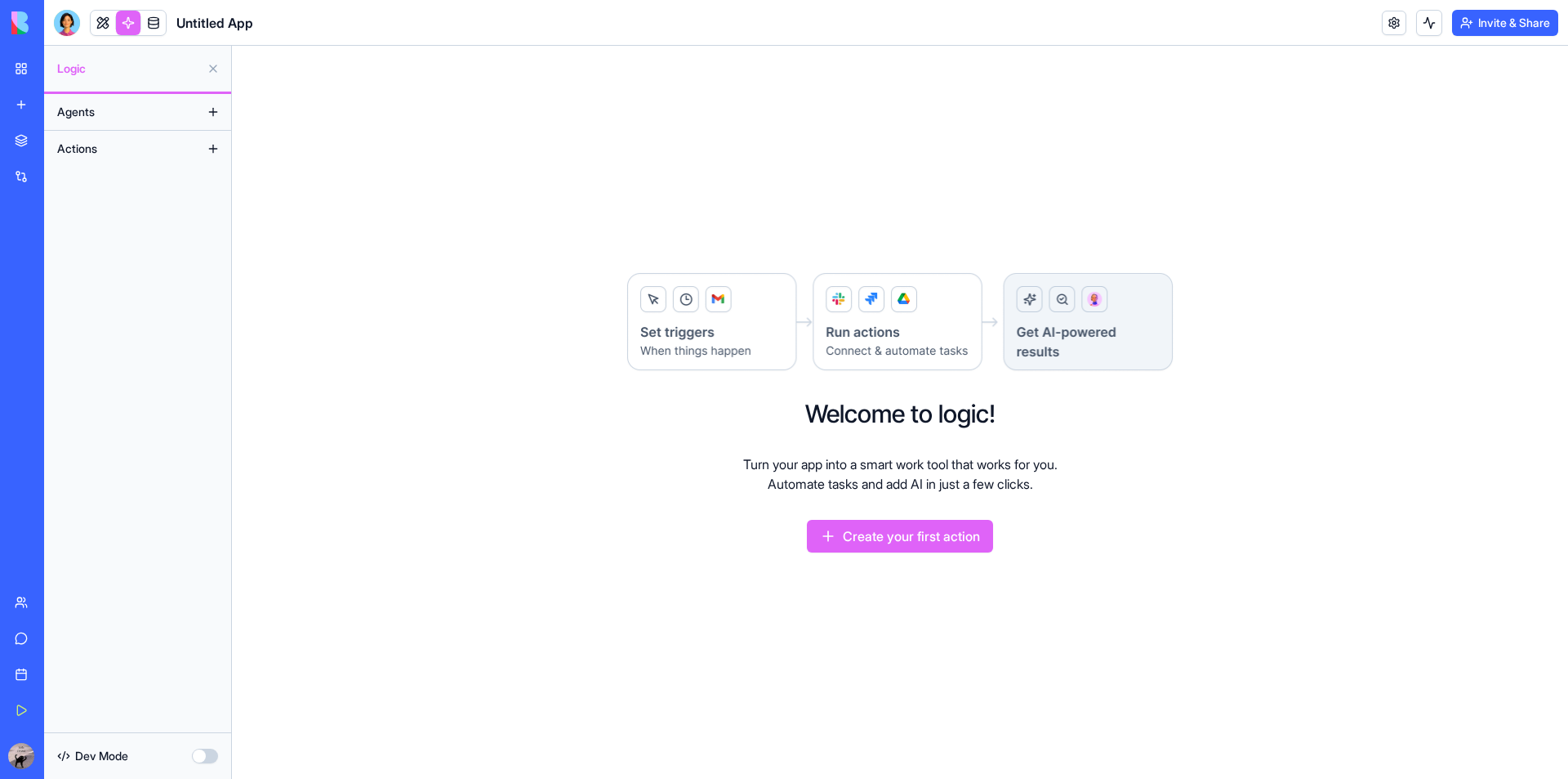
click at [97, 34] on link at bounding box center [103, 23] width 25 height 25
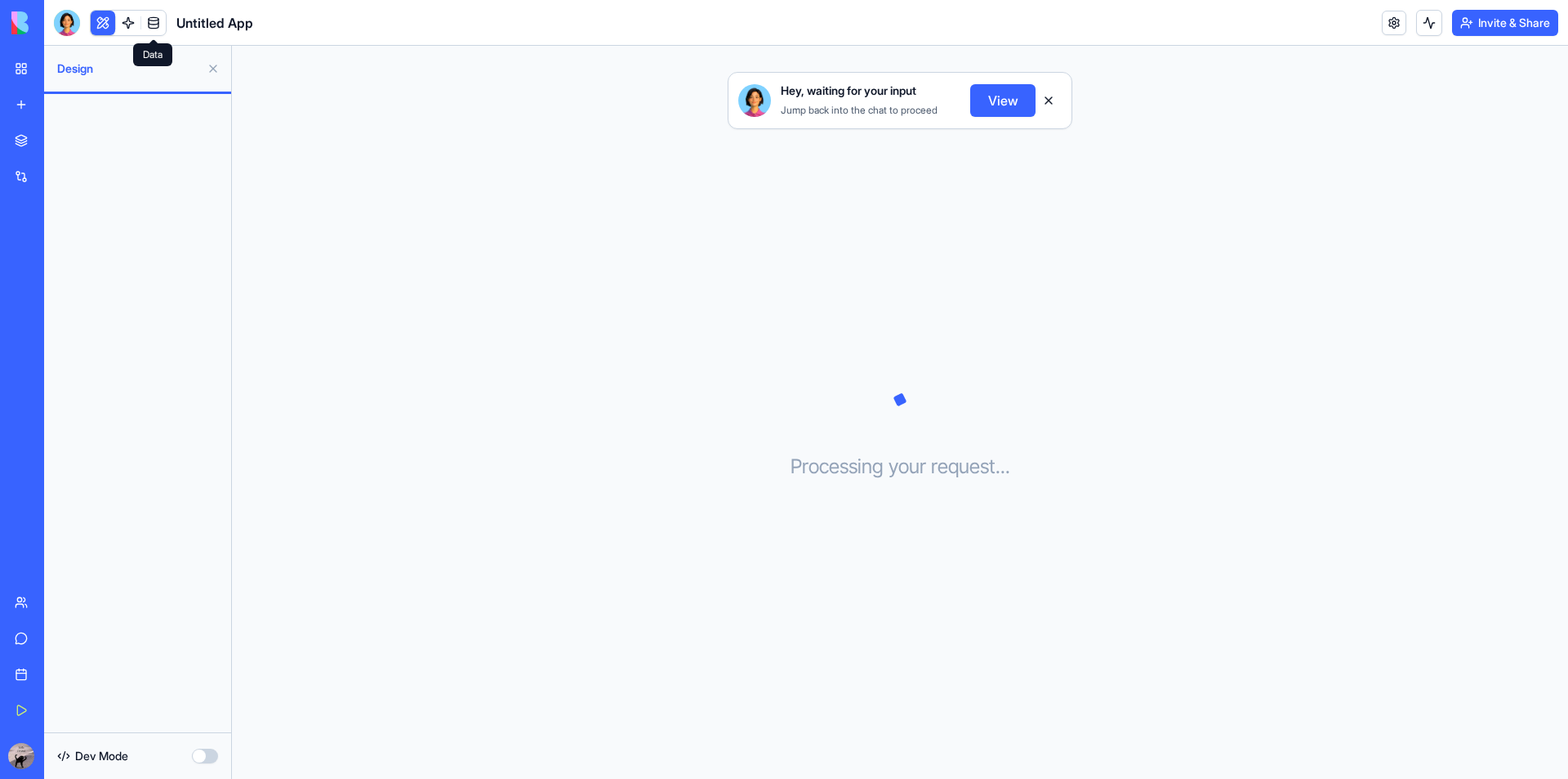
click at [154, 21] on link at bounding box center [154, 23] width 25 height 25
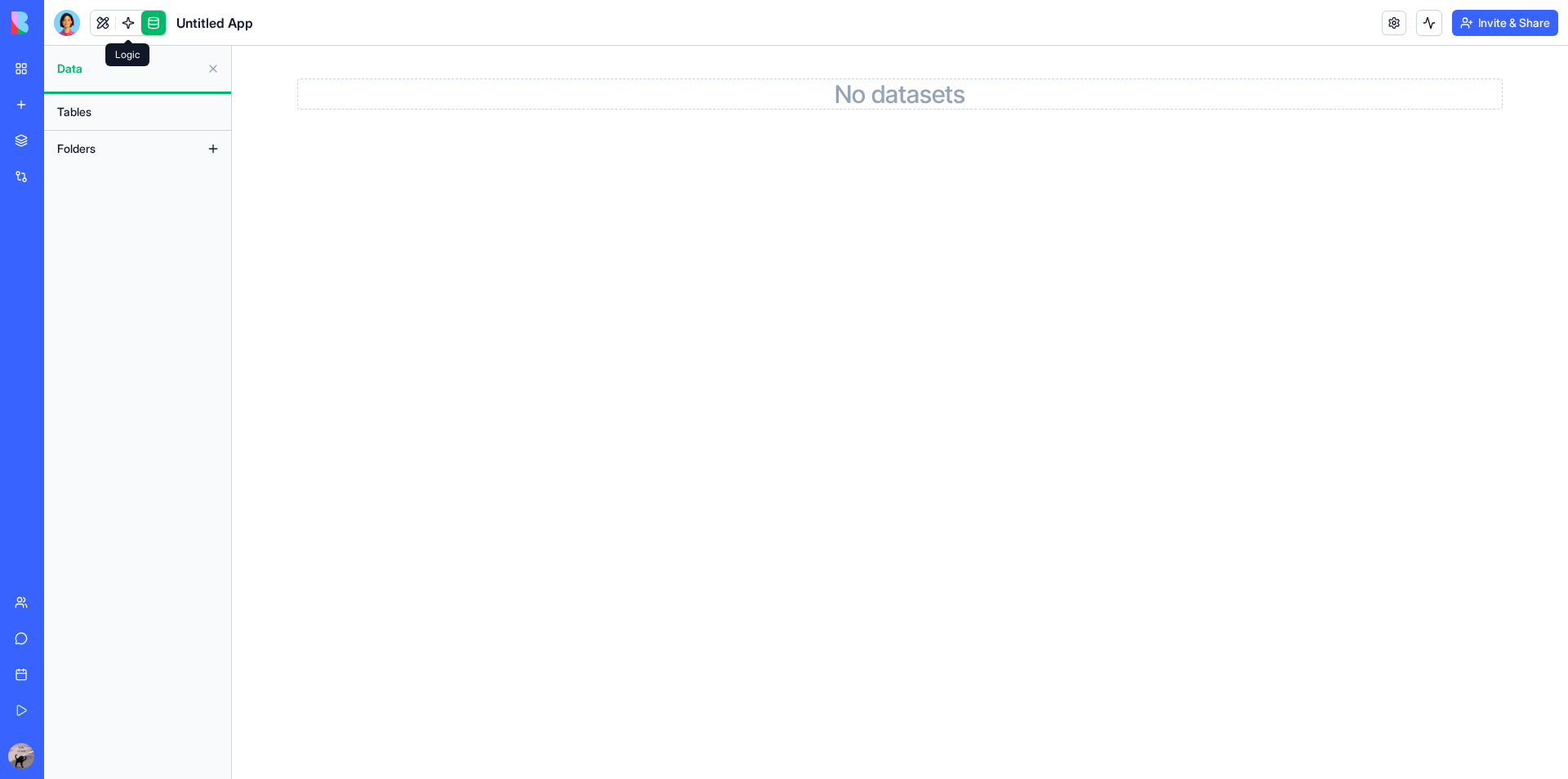
click at [128, 16] on link at bounding box center [128, 23] width 25 height 25
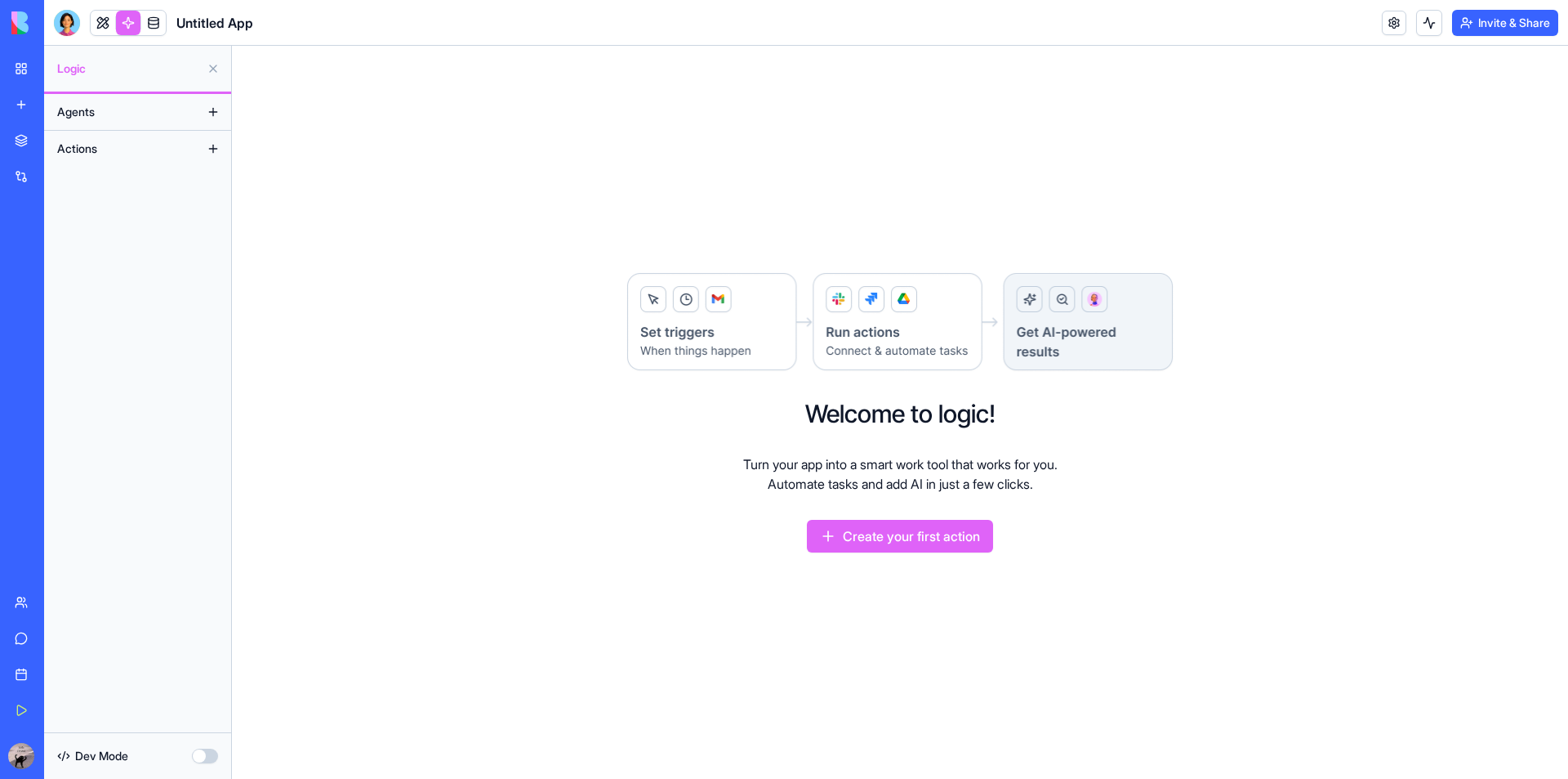
click at [212, 135] on button at bounding box center [213, 149] width 26 height 26
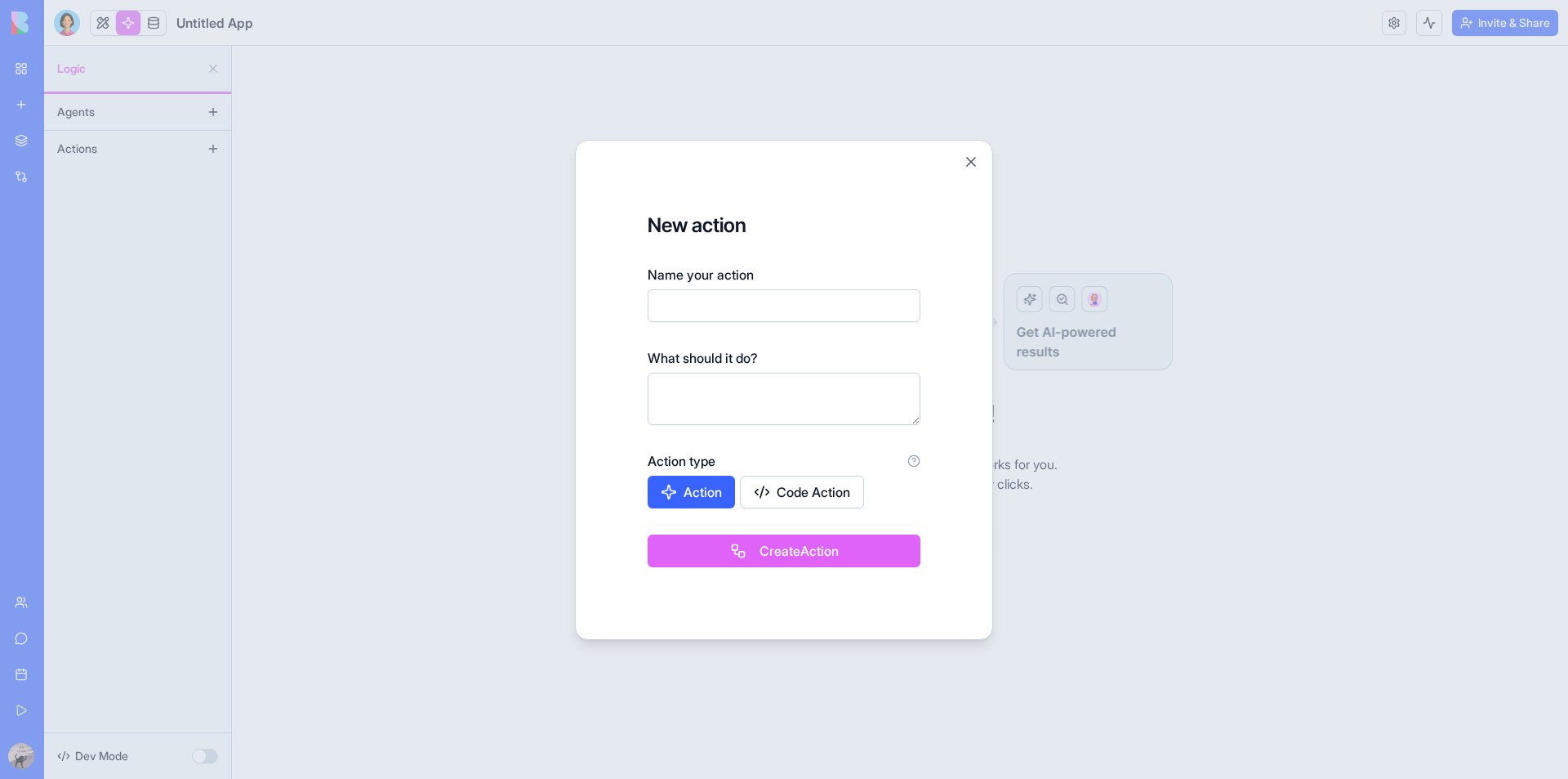
click at [977, 171] on div "New action Name your action What should it do? Action type Action Code Action C…" at bounding box center [784, 389] width 419 height 500
click at [969, 155] on button "Close" at bounding box center [971, 162] width 17 height 17
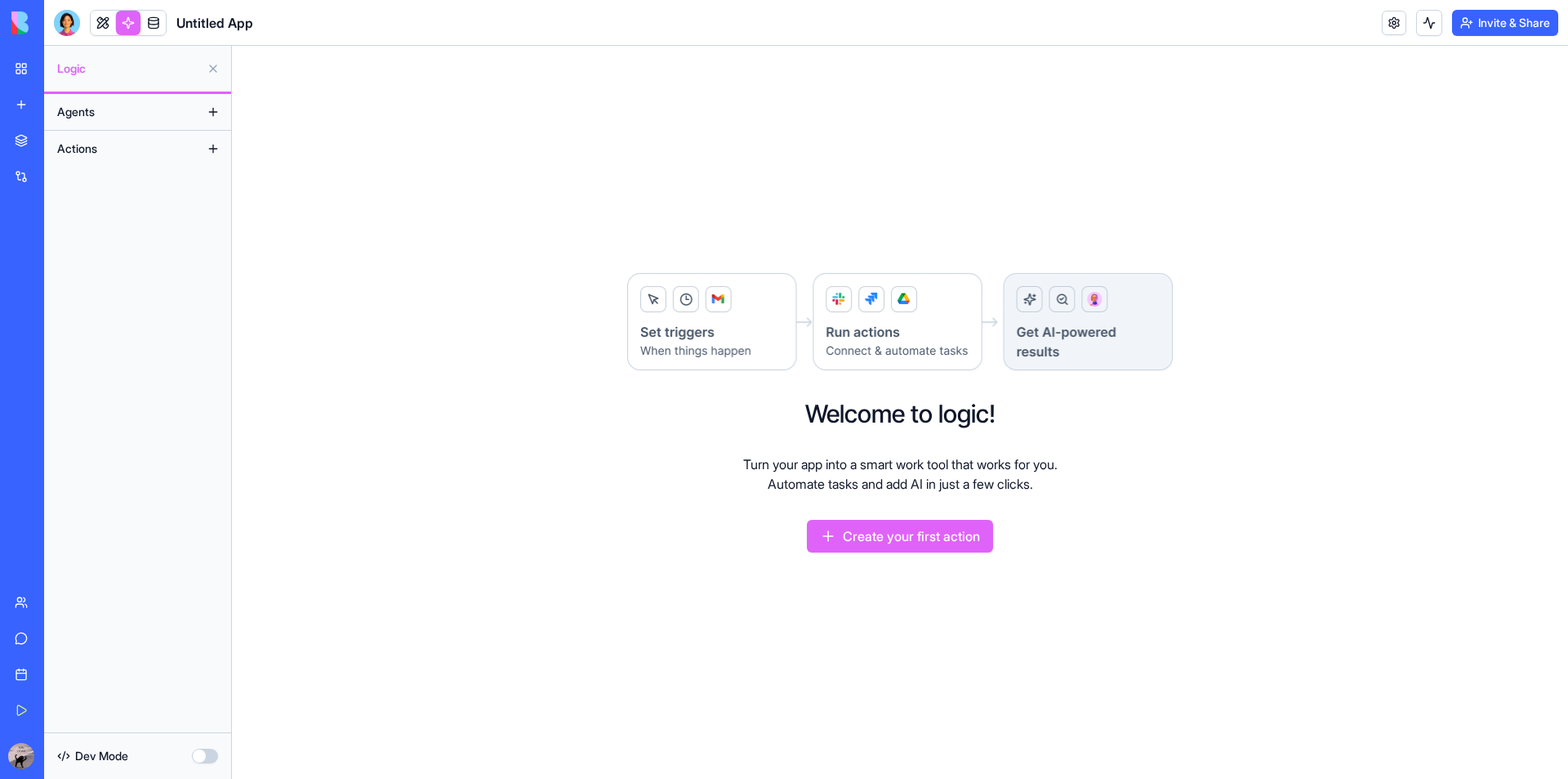
click at [216, 112] on button at bounding box center [213, 112] width 26 height 26
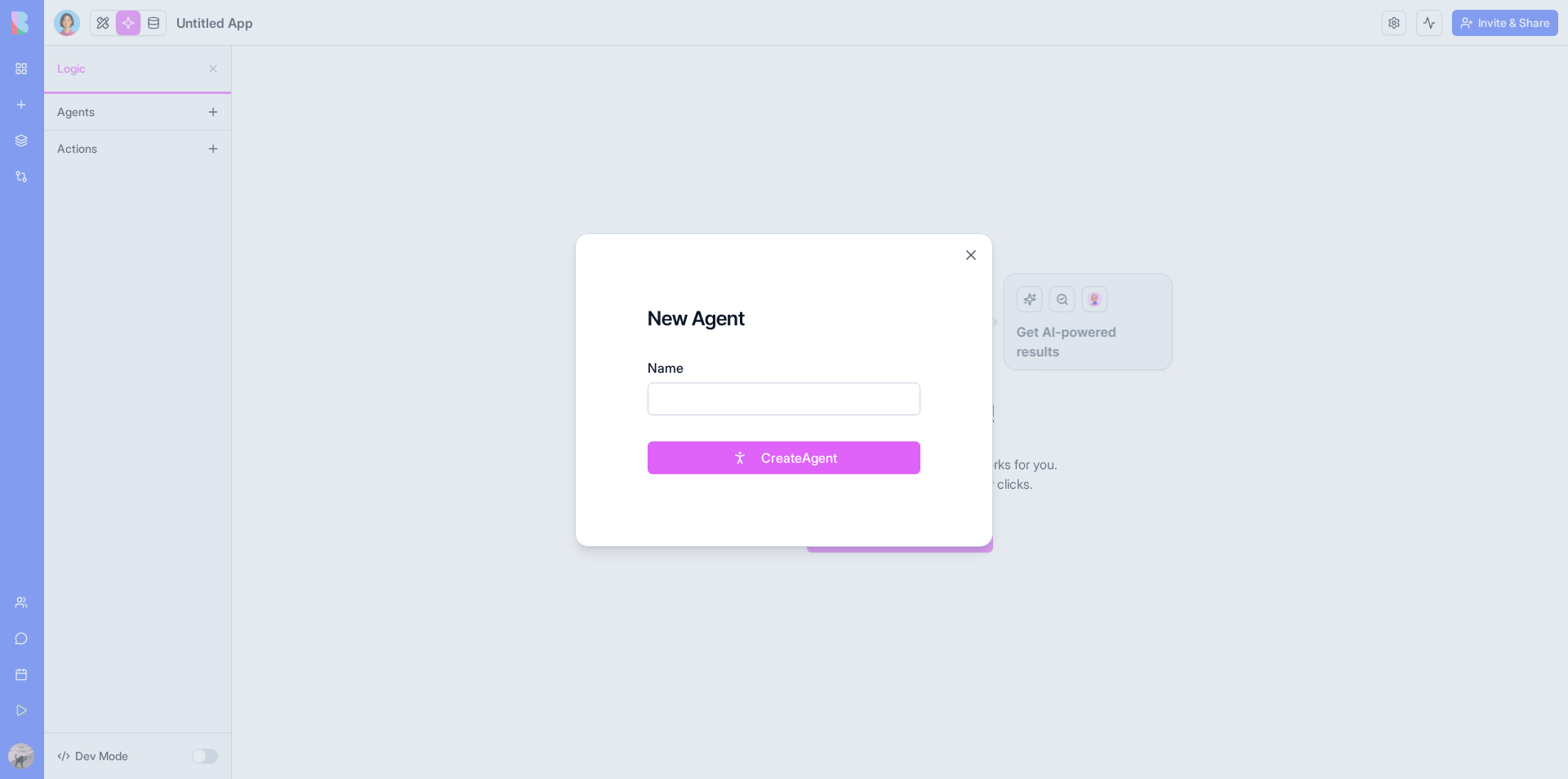
type input "*"
type input "****"
click at [832, 460] on button "Create Agent" at bounding box center [784, 458] width 272 height 33
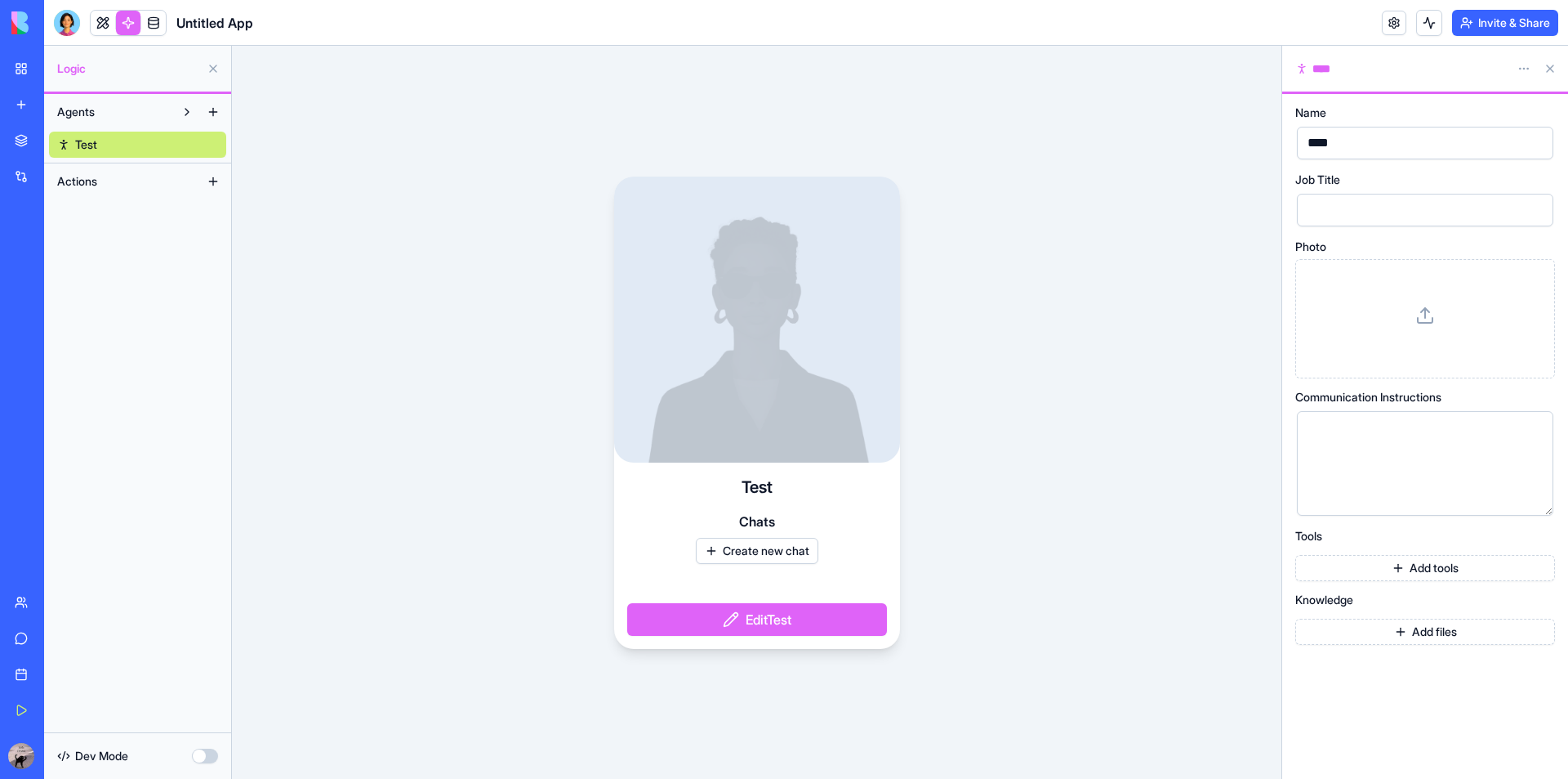
click at [760, 559] on button "Create new chat" at bounding box center [757, 551] width 122 height 26
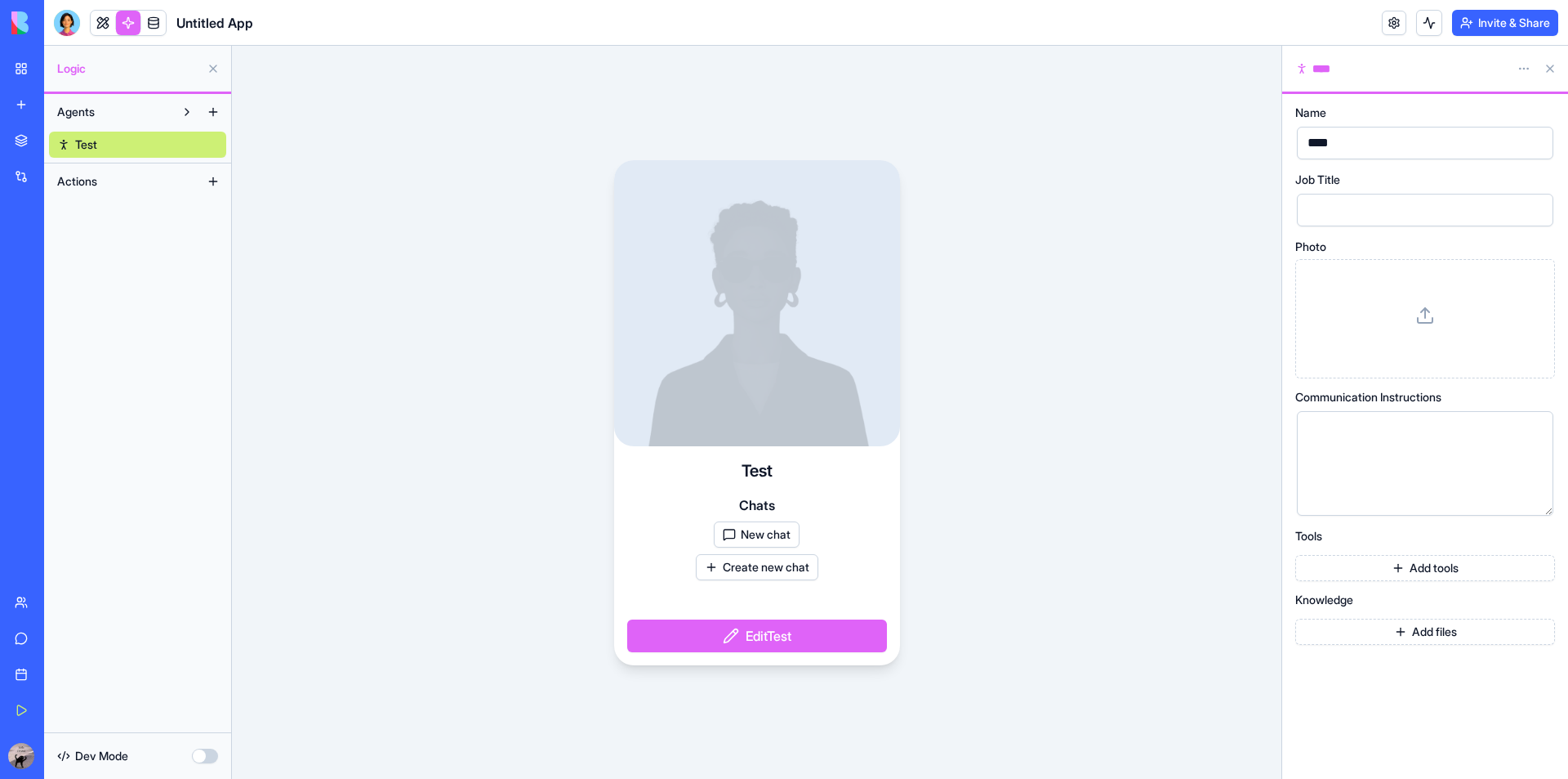
click at [782, 542] on button "New chat" at bounding box center [757, 534] width 86 height 26
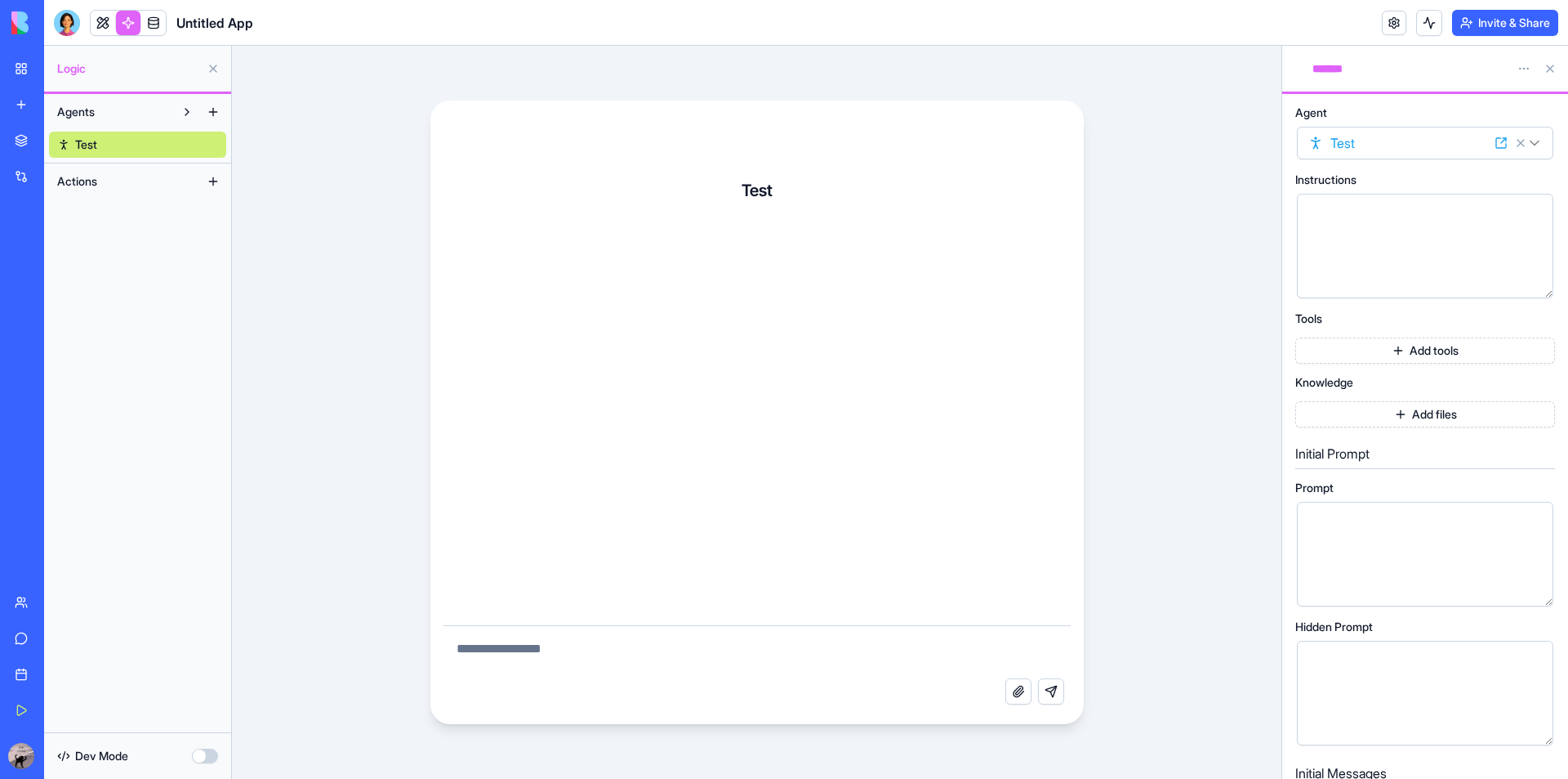
click at [615, 658] on textarea at bounding box center [757, 652] width 628 height 52
type textarea "*****"
click at [522, 657] on textarea at bounding box center [757, 652] width 628 height 52
type textarea "******"
